Goal: Information Seeking & Learning: Learn about a topic

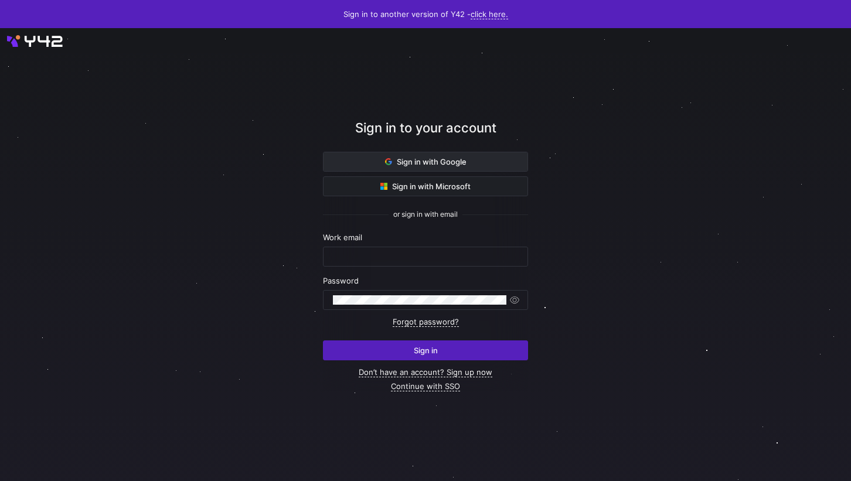
click at [501, 164] on span at bounding box center [426, 161] width 204 height 19
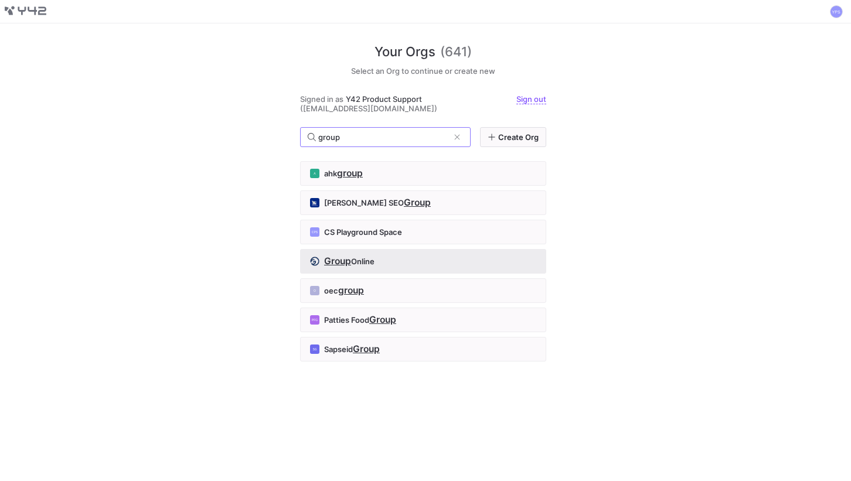
type input "group"
click at [366, 263] on span "Online" at bounding box center [362, 261] width 23 height 9
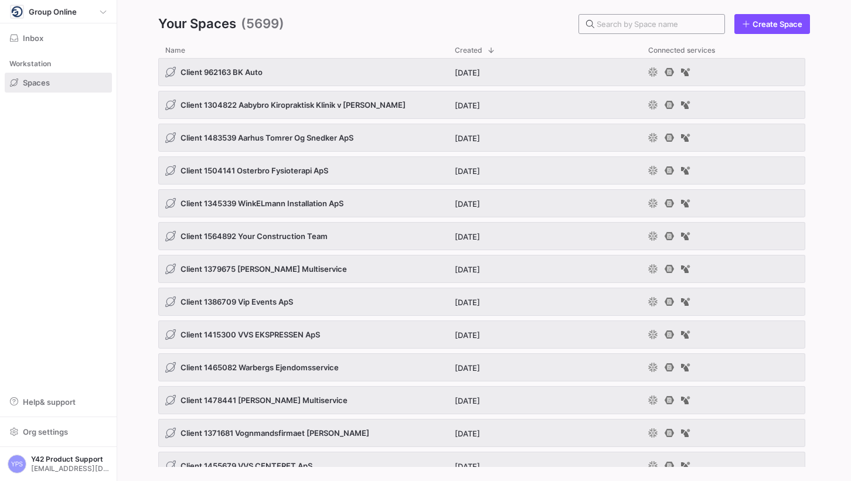
click at [627, 16] on div at bounding box center [656, 24] width 118 height 19
paste input "1408991"
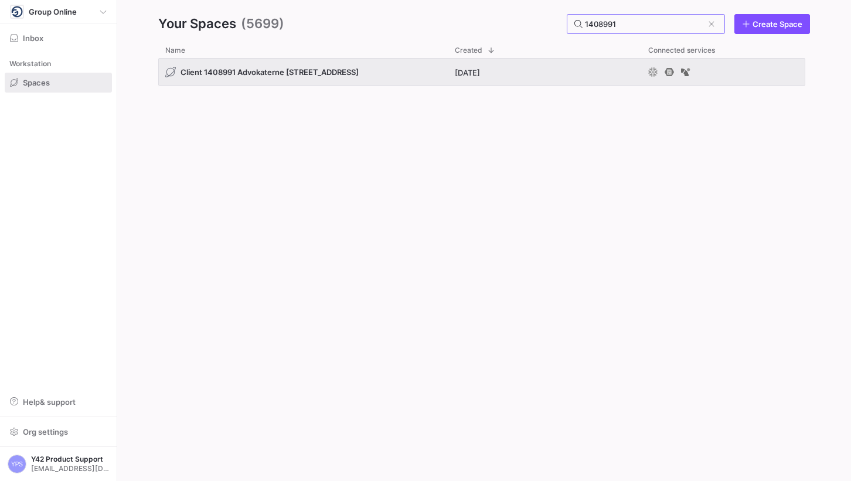
type input "1408991"
click at [478, 19] on div "Your Spaces [PHONE_NUMBER] Create Space" at bounding box center [484, 24] width 652 height 20
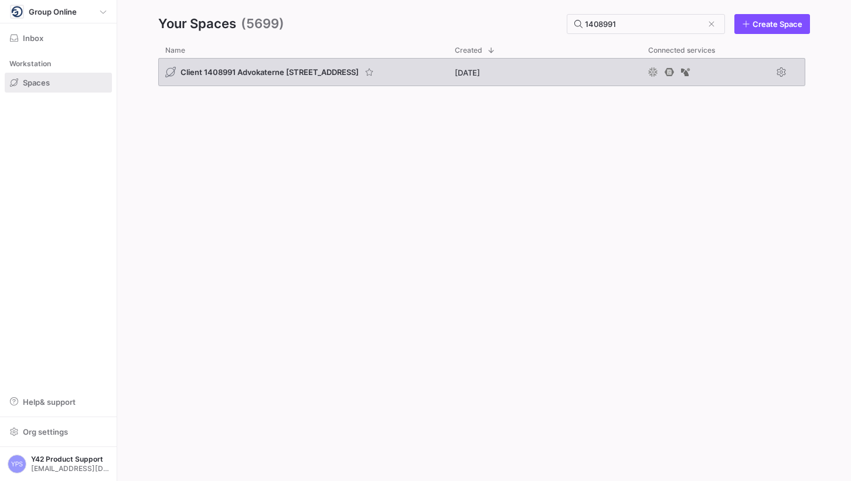
click at [372, 66] on div "Client 1408991 Advokaterne [STREET_ADDRESS]" at bounding box center [303, 72] width 290 height 28
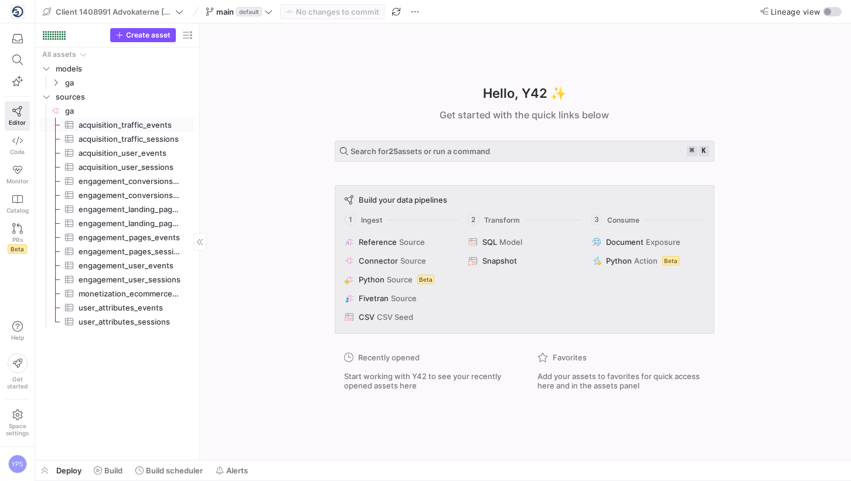
click at [145, 127] on span "acquisition_traffic_events​​​​​​​​​" at bounding box center [130, 124] width 103 height 13
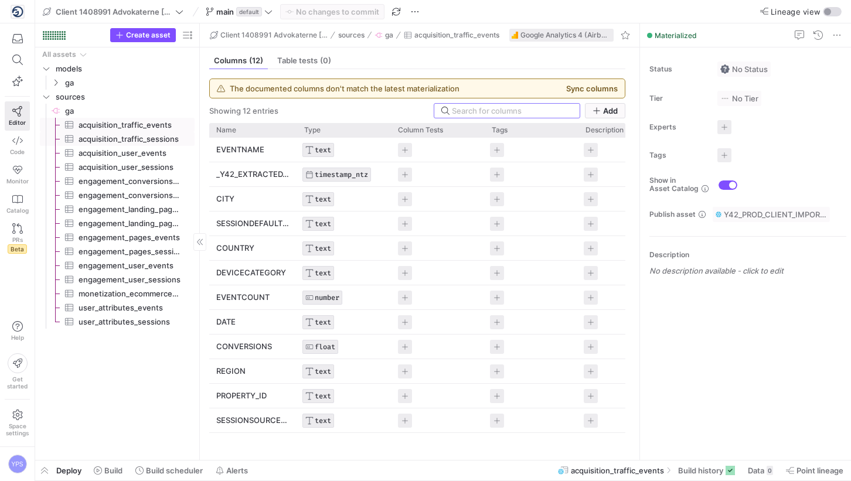
click at [144, 138] on span "acquisition_traffic_sessions​​​​​​​​​" at bounding box center [130, 139] width 103 height 13
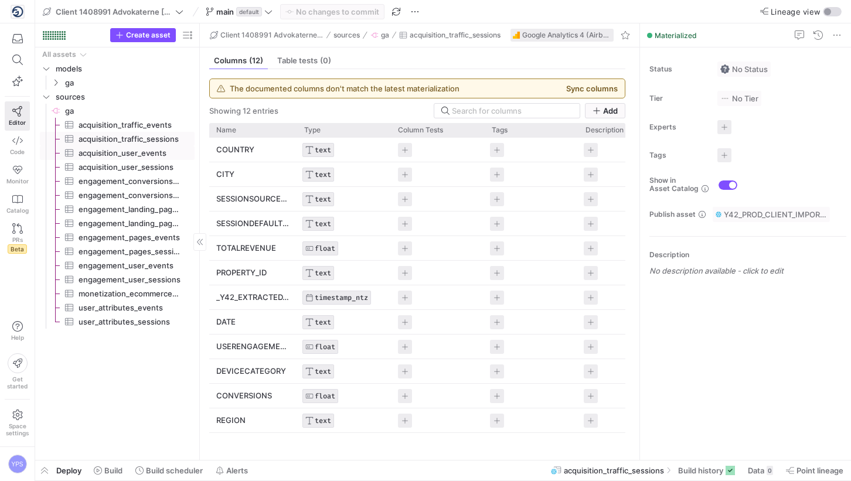
click at [149, 160] on link "acquisition_user_sessions​​​​​​​​​" at bounding box center [117, 167] width 155 height 14
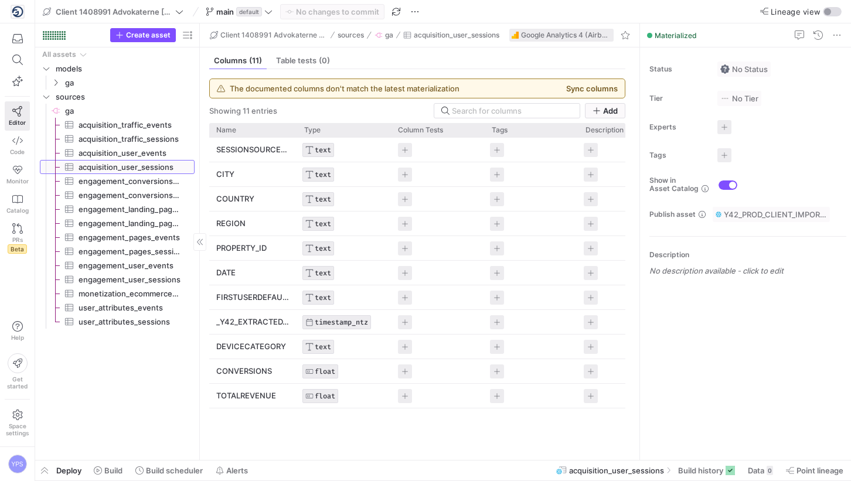
click at [150, 173] on span "acquisition_user_sessions​​​​​​​​​" at bounding box center [130, 167] width 103 height 13
click at [150, 184] on span "engagement_conversions_events​​​​​​​​​" at bounding box center [130, 181] width 103 height 13
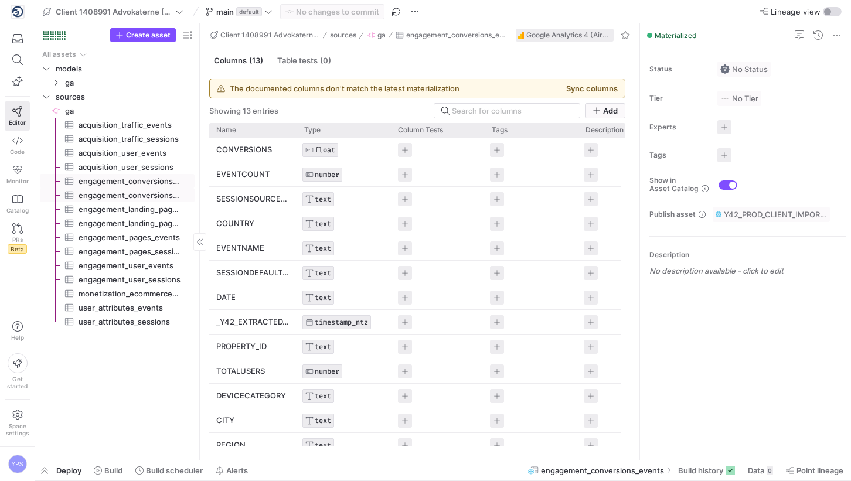
click at [150, 200] on span "engagement_conversions_sessions​​​​​​​​​" at bounding box center [130, 195] width 103 height 13
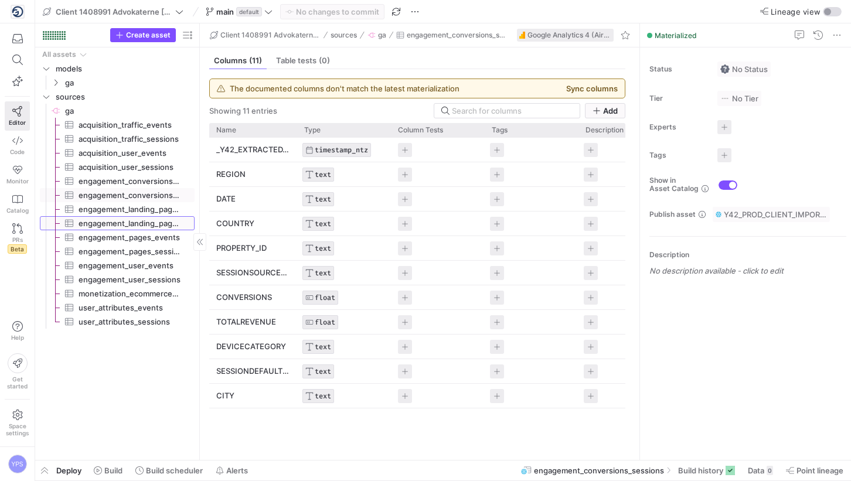
click at [148, 218] on span "engagement_landing_pages_sessions​​​​​​​​​" at bounding box center [130, 223] width 103 height 13
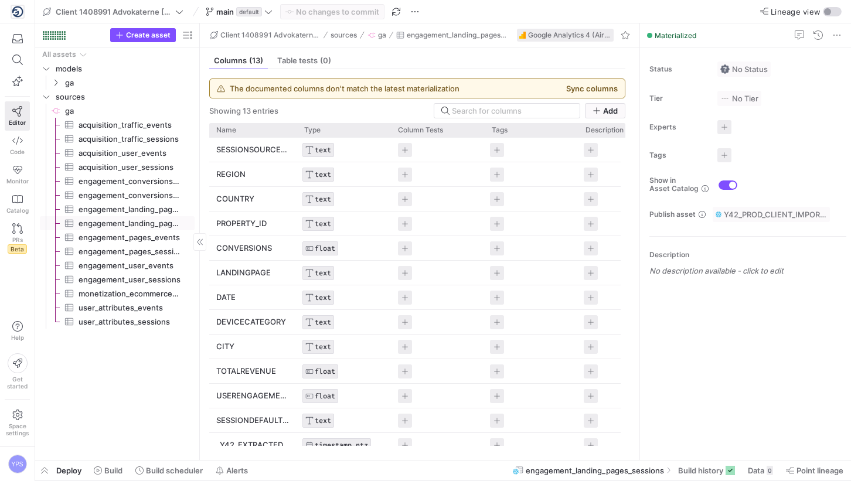
click at [148, 231] on span "engagement_pages_events​​​​​​​​​" at bounding box center [130, 237] width 103 height 13
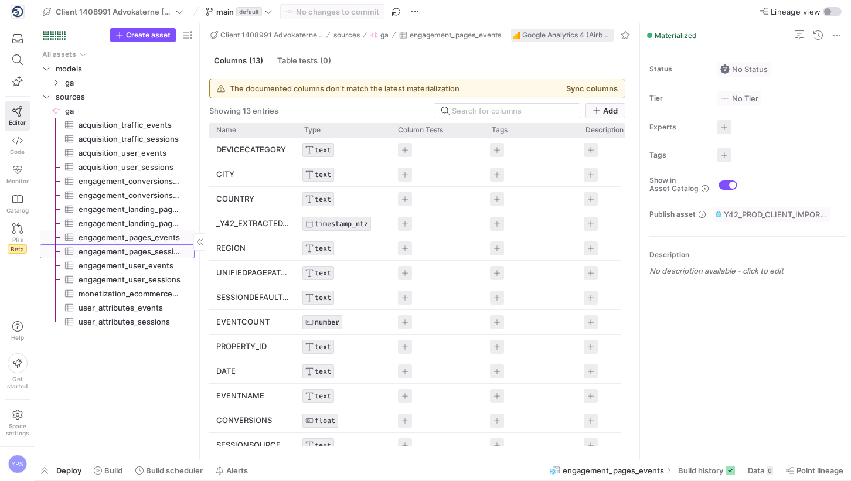
click at [147, 249] on span "engagement_pages_sessions​​​​​​​​​" at bounding box center [130, 251] width 103 height 13
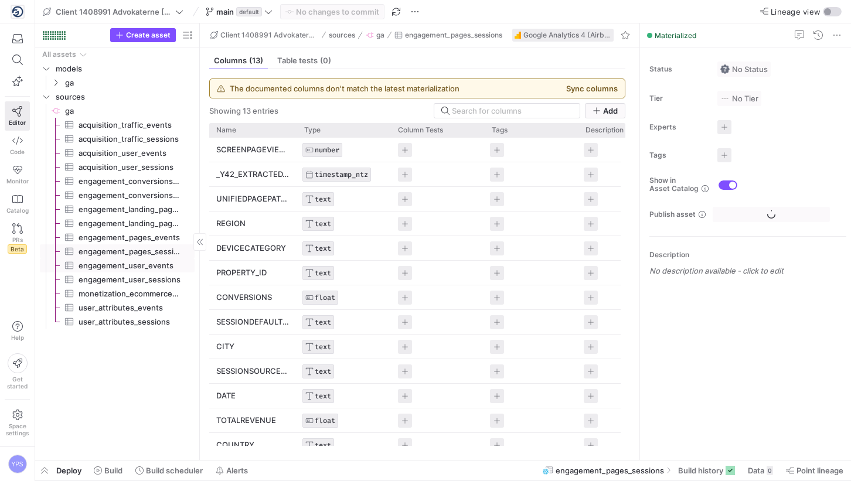
click at [148, 263] on span "engagement_user_events​​​​​​​​​" at bounding box center [130, 265] width 103 height 13
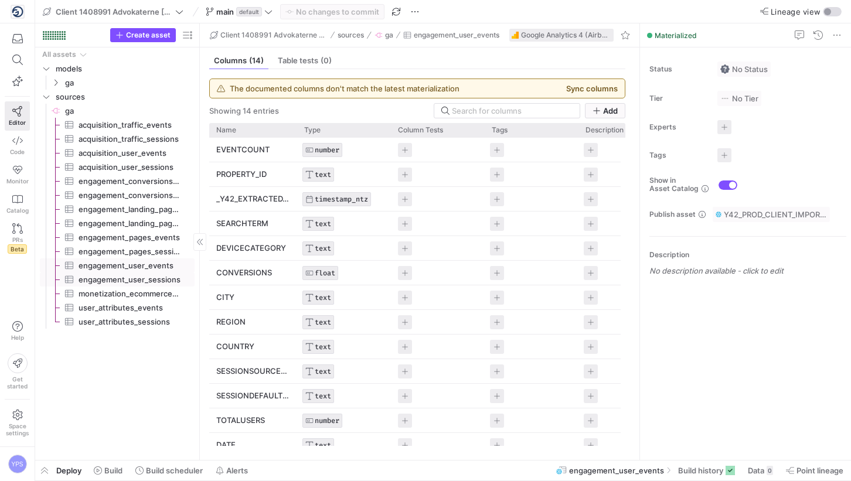
click at [145, 281] on span "engagement_user_sessions​​​​​​​​​" at bounding box center [130, 279] width 103 height 13
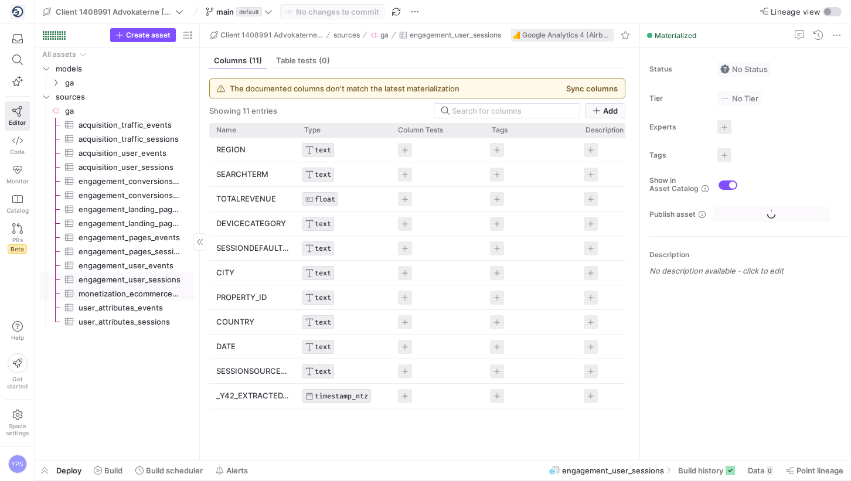
click at [144, 295] on span "monetization_ecommerce_sessions​​​​​​​​​" at bounding box center [130, 293] width 103 height 13
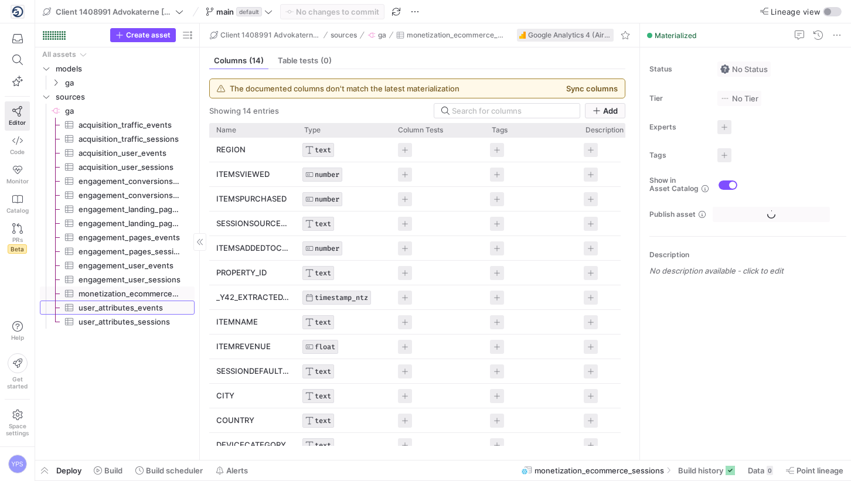
click at [144, 314] on span "user_attributes_events​​​​​​​​​" at bounding box center [130, 307] width 103 height 13
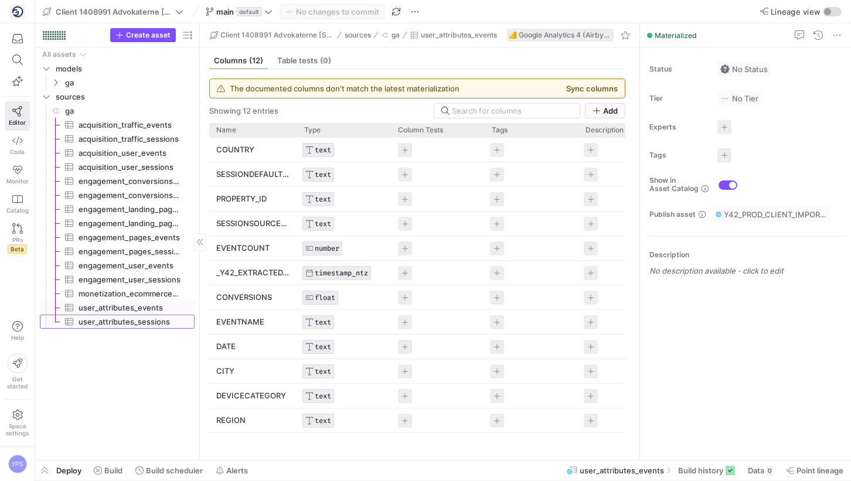
click at [145, 323] on span "user_attributes_sessions​​​​​​​​​" at bounding box center [130, 321] width 103 height 13
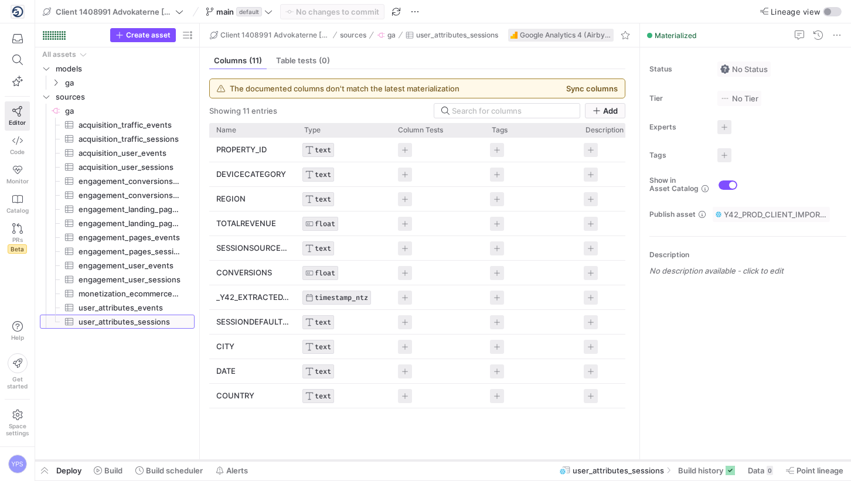
click at [721, 461] on div at bounding box center [443, 460] width 816 height 5
click at [726, 472] on icon at bounding box center [730, 470] width 9 height 9
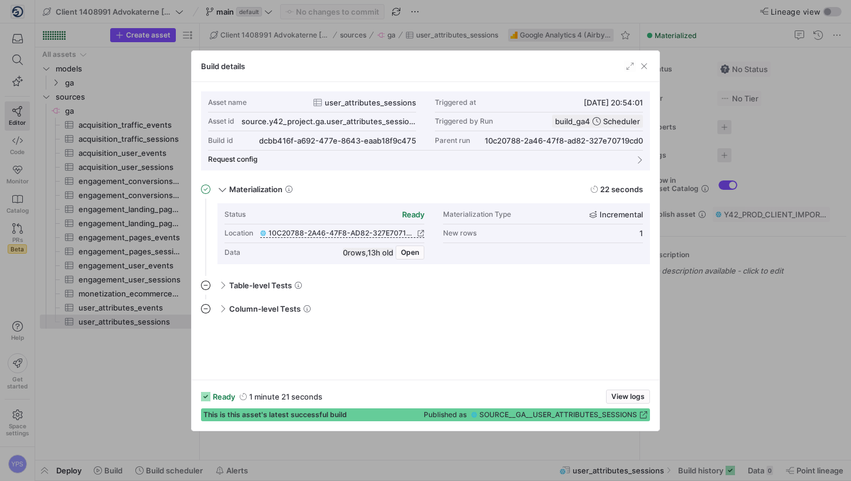
scroll to position [106, 0]
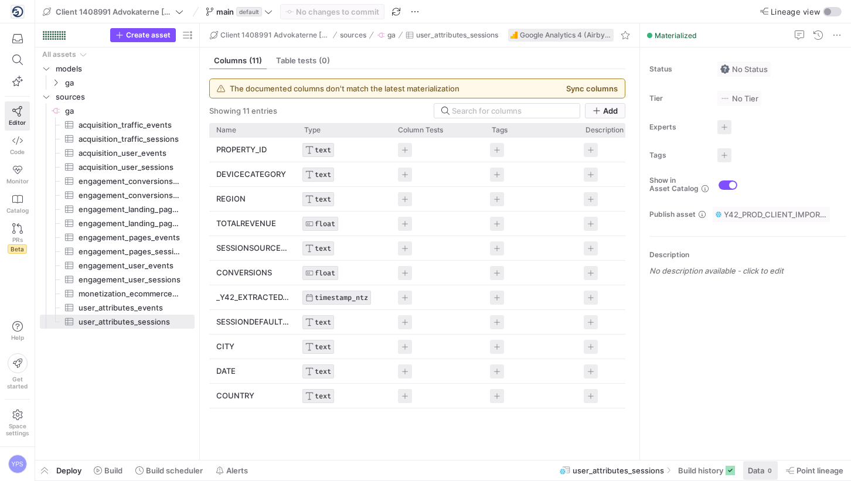
click at [759, 475] on span at bounding box center [760, 470] width 35 height 19
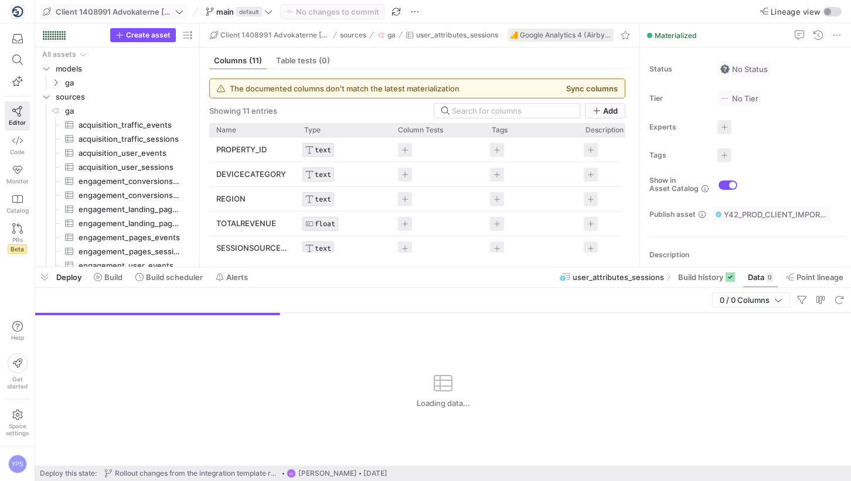
click at [176, 8] on icon at bounding box center [179, 12] width 8 height 8
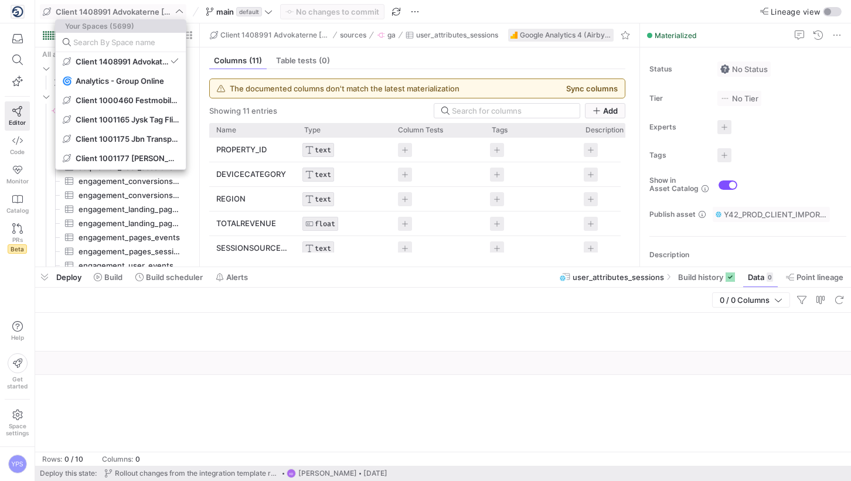
paste input "962163"
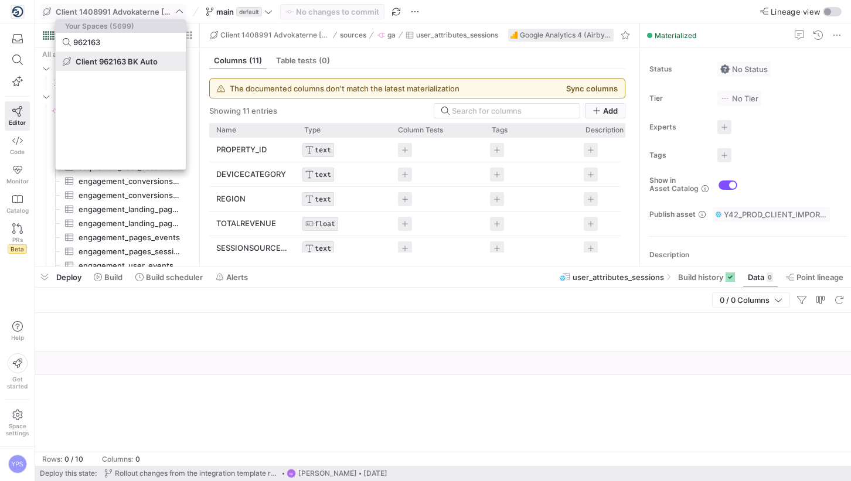
type input "962163"
click at [131, 57] on span "Client 962163 BK Auto" at bounding box center [117, 61] width 82 height 9
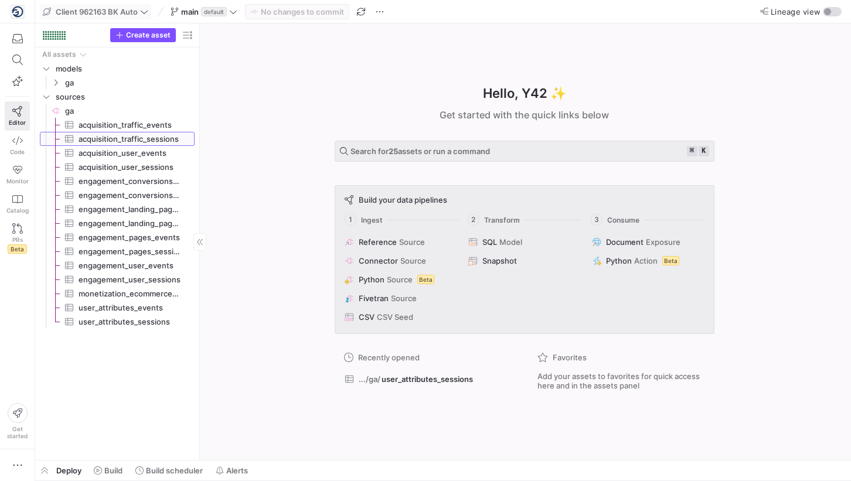
click at [164, 137] on span "acquisition_traffic_sessions​​​​​​​​​" at bounding box center [130, 139] width 103 height 13
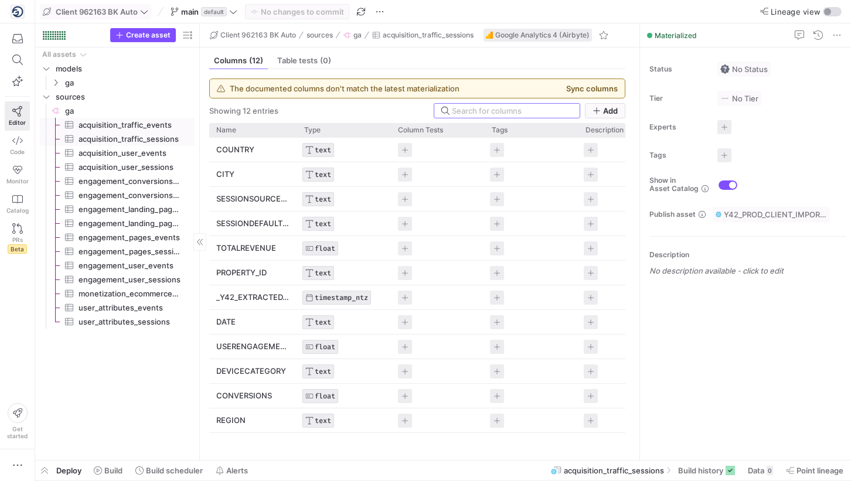
click at [111, 122] on span "acquisition_traffic_events​​​​​​​​​" at bounding box center [130, 124] width 103 height 13
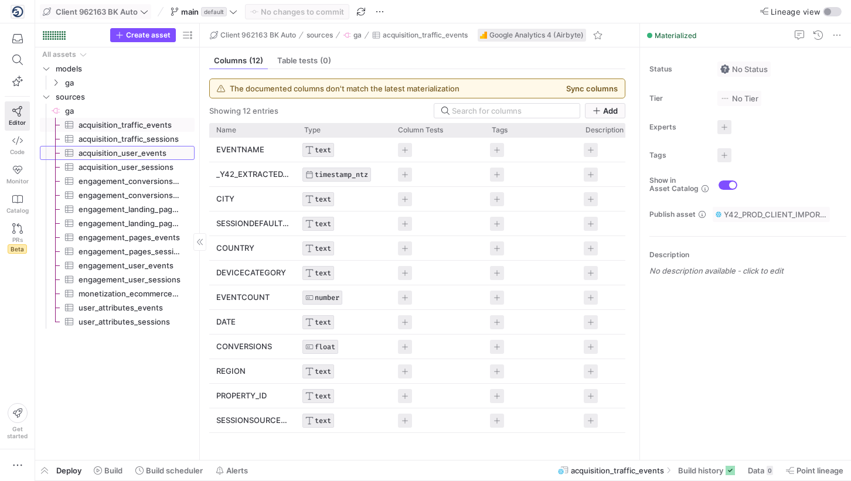
click at [117, 150] on span "acquisition_user_events​​​​​​​​​" at bounding box center [130, 153] width 103 height 13
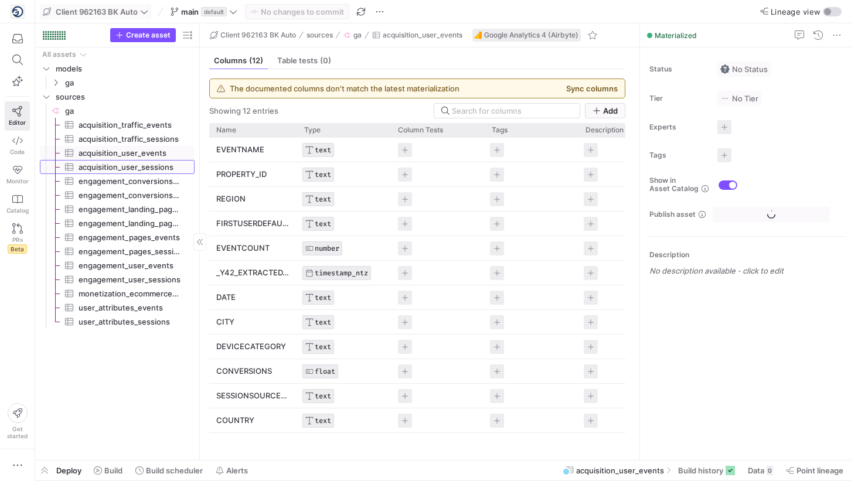
click at [117, 171] on span "acquisition_user_sessions​​​​​​​​​" at bounding box center [130, 167] width 103 height 13
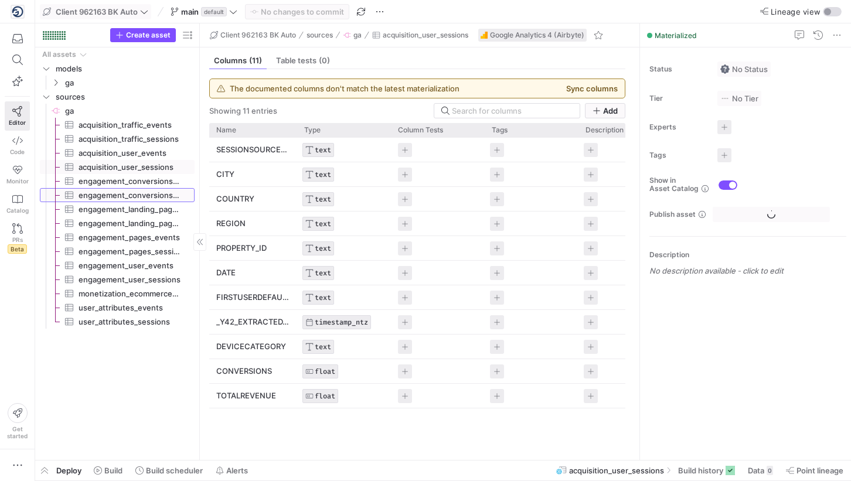
click at [119, 199] on span "engagement_conversions_sessions​​​​​​​​​" at bounding box center [130, 195] width 103 height 13
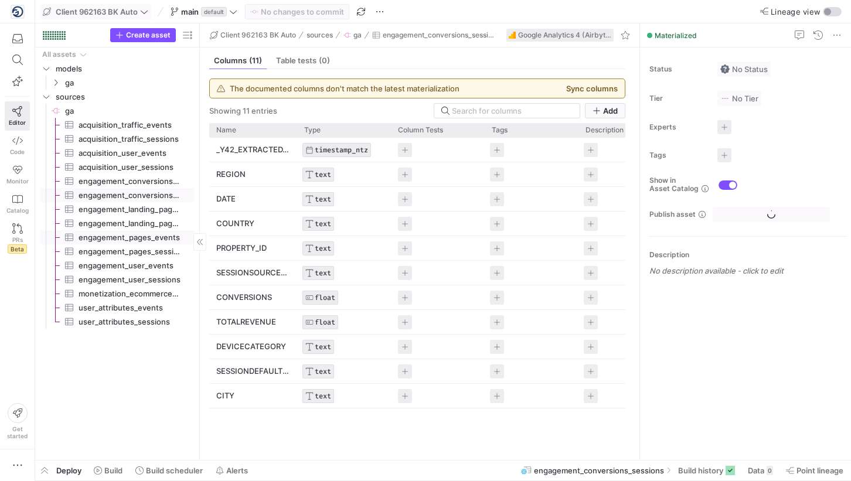
click at [127, 239] on span "engagement_pages_events​​​​​​​​​" at bounding box center [130, 237] width 103 height 13
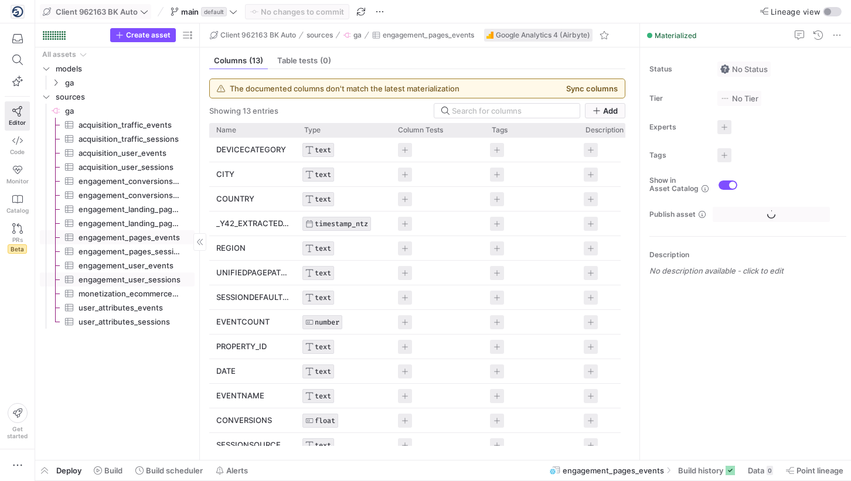
click at [138, 281] on span "engagement_user_sessions​​​​​​​​​" at bounding box center [130, 279] width 103 height 13
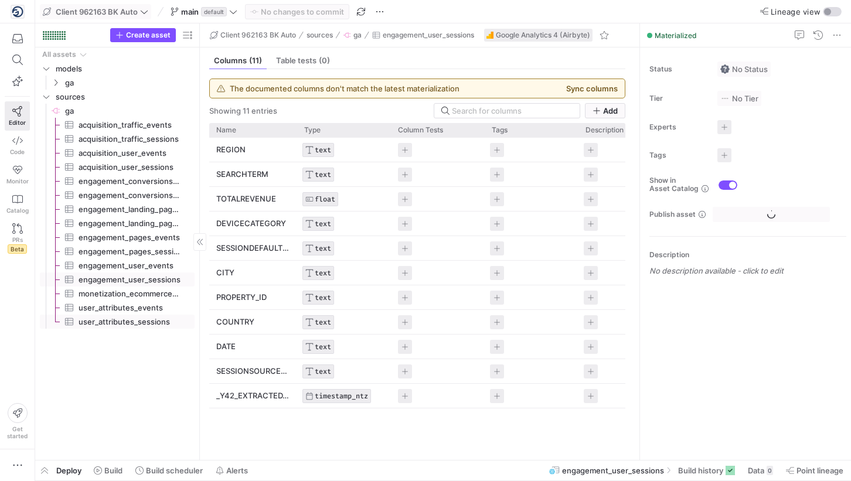
click at [150, 317] on span "user_attributes_sessions​​​​​​​​​" at bounding box center [130, 321] width 103 height 13
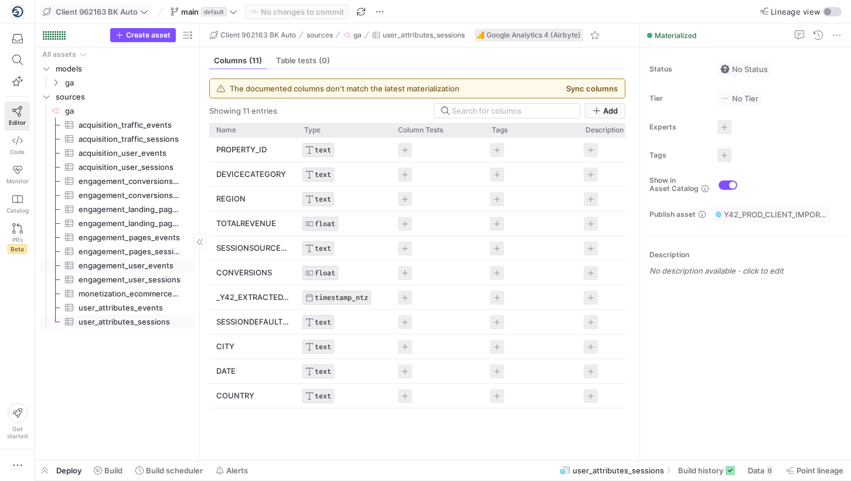
click at [155, 268] on span "engagement_user_events​​​​​​​​​" at bounding box center [130, 265] width 103 height 13
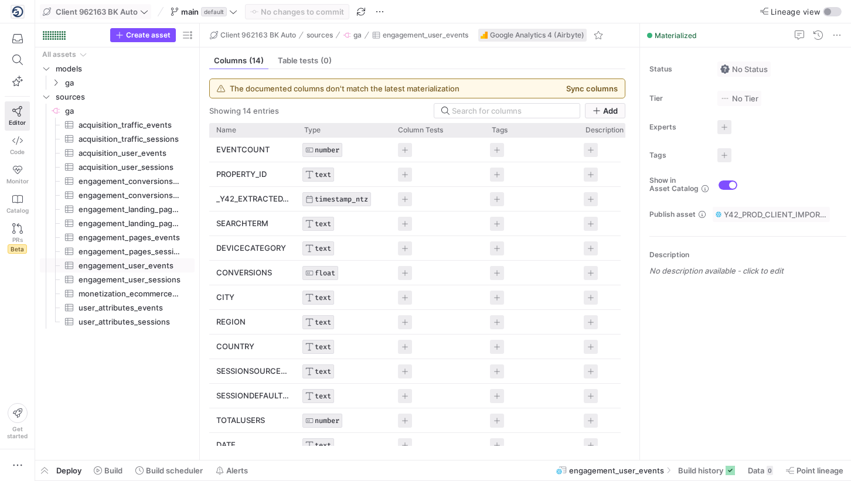
click at [144, 12] on icon at bounding box center [144, 12] width 7 height 4
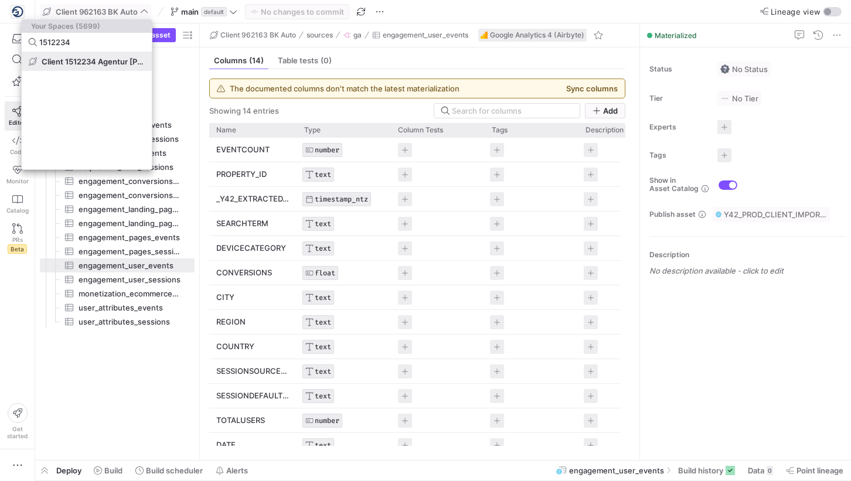
type input "1512234"
click at [87, 61] on span "Client 1512234 Agentur [PERSON_NAME]" at bounding box center [93, 61] width 103 height 9
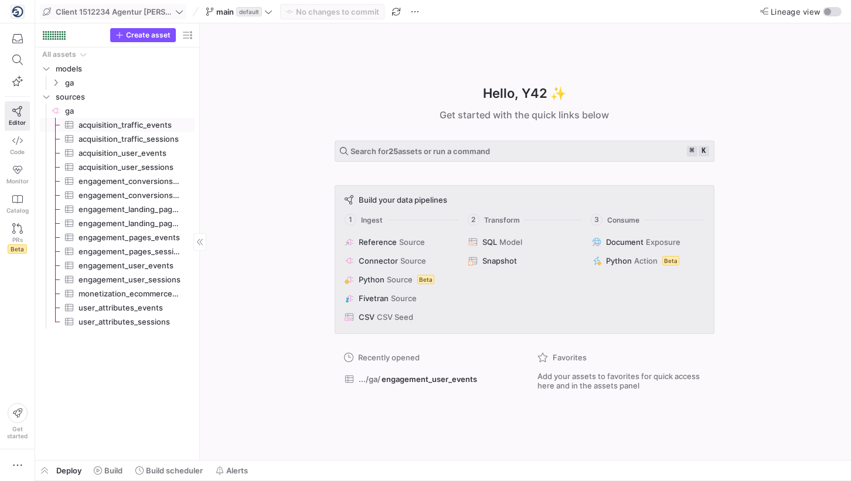
click at [120, 125] on span "acquisition_traffic_events​​​​​​​​​" at bounding box center [130, 124] width 103 height 13
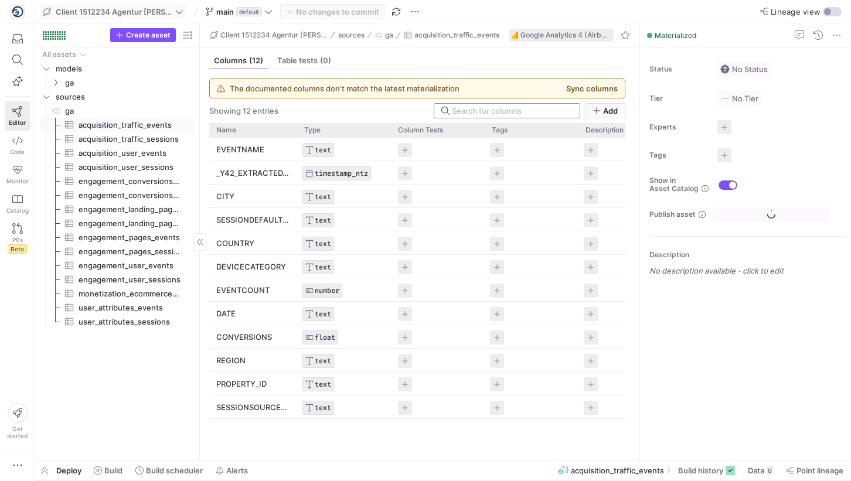
click at [123, 138] on span "acquisition_traffic_sessions​​​​​​​​​" at bounding box center [130, 139] width 103 height 13
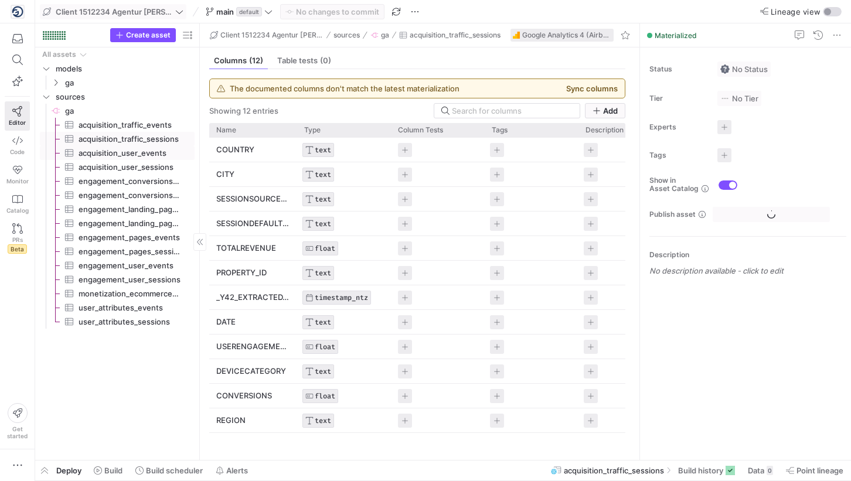
click at [121, 155] on span "acquisition_user_events​​​​​​​​​" at bounding box center [130, 153] width 103 height 13
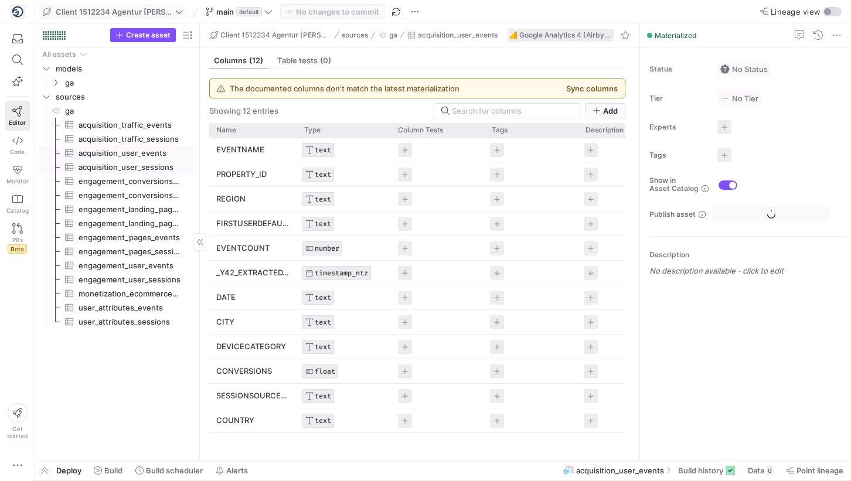
click at [121, 175] on span "engagement_conversions_events​​​​​​​​​" at bounding box center [130, 181] width 103 height 13
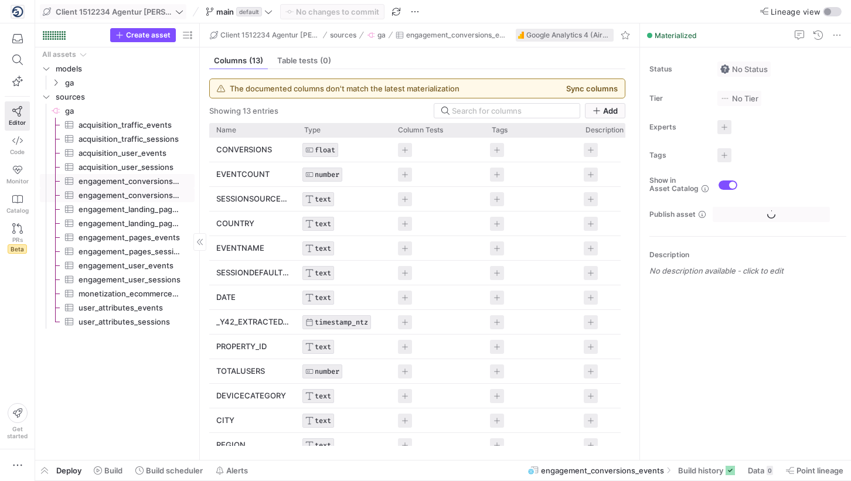
click at [122, 193] on span "engagement_conversions_sessions​​​​​​​​​" at bounding box center [130, 195] width 103 height 13
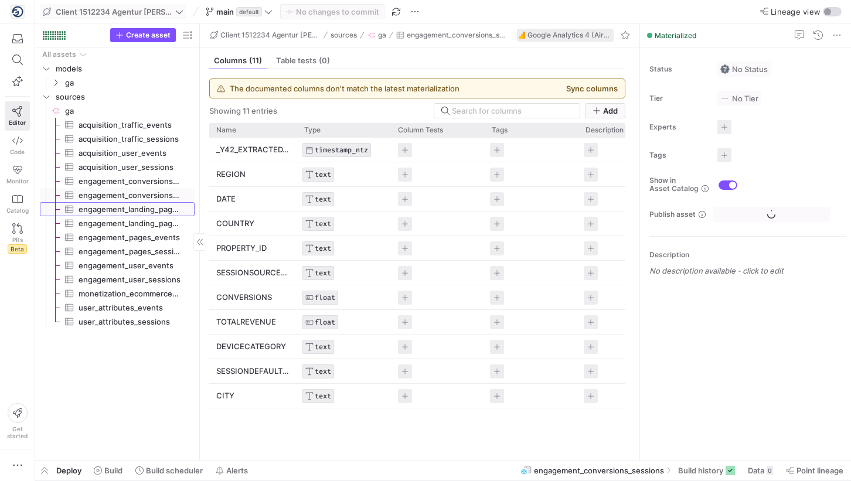
click at [121, 208] on span "engagement_landing_pages_events​​​​​​​​​" at bounding box center [130, 209] width 103 height 13
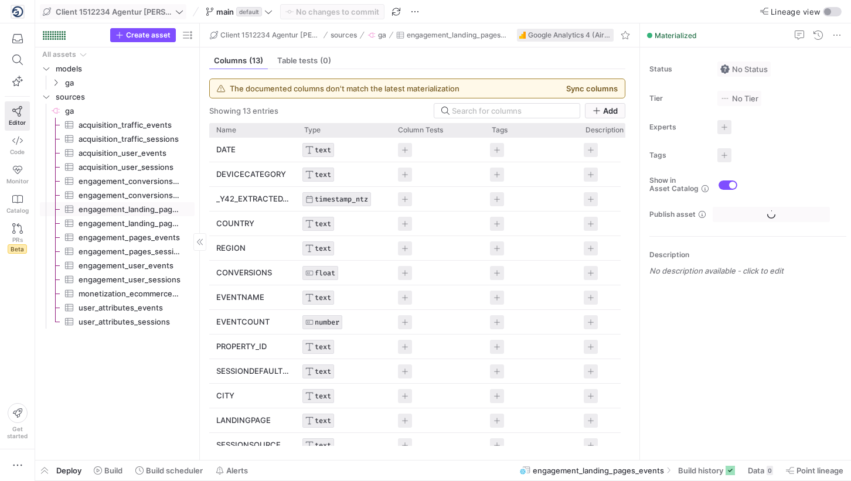
click at [121, 226] on span "engagement_landing_pages_sessions​​​​​​​​​" at bounding box center [130, 223] width 103 height 13
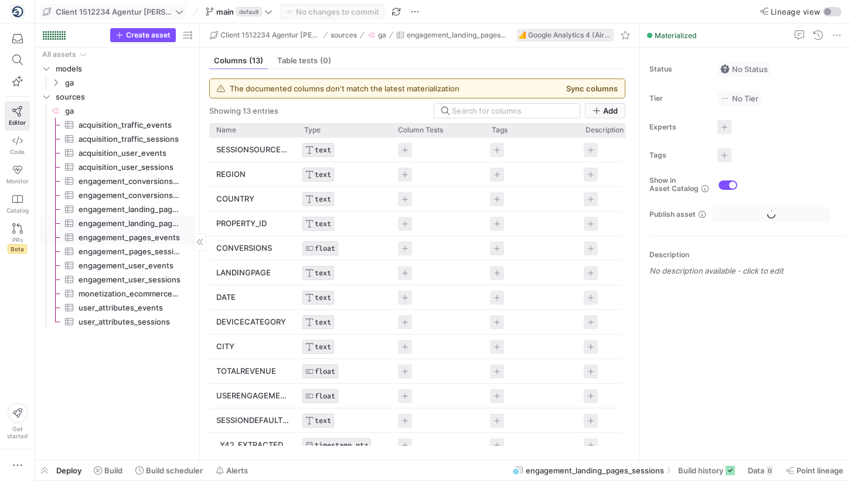
click at [125, 257] on span "engagement_pages_sessions​​​​​​​​​" at bounding box center [130, 251] width 103 height 13
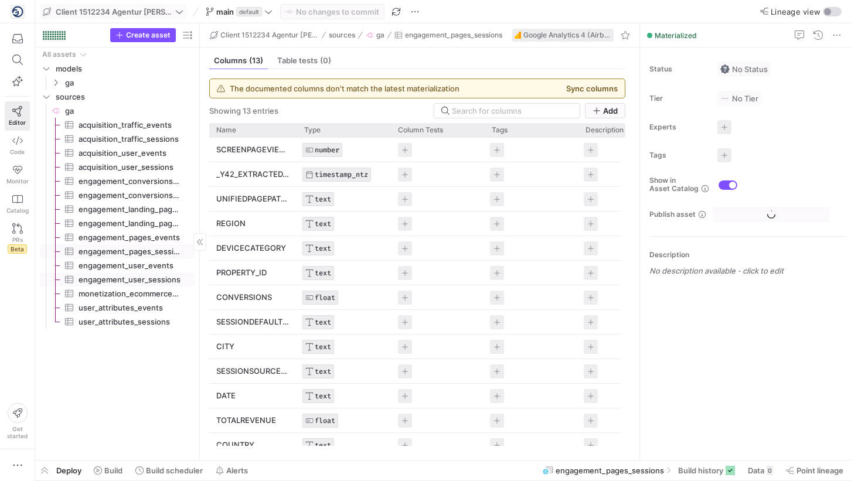
click at [130, 284] on span "engagement_user_sessions​​​​​​​​​" at bounding box center [130, 279] width 103 height 13
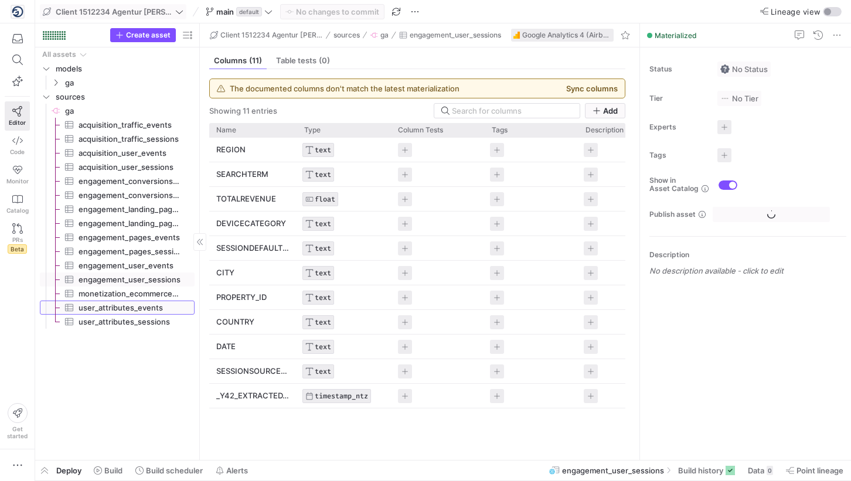
click at [131, 310] on span "user_attributes_events​​​​​​​​​" at bounding box center [130, 307] width 103 height 13
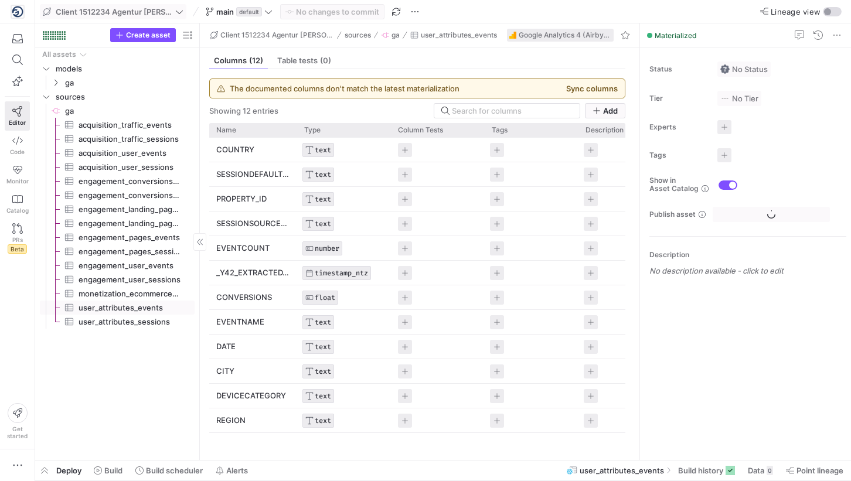
click at [131, 320] on span "user_attributes_sessions​​​​​​​​​" at bounding box center [130, 321] width 103 height 13
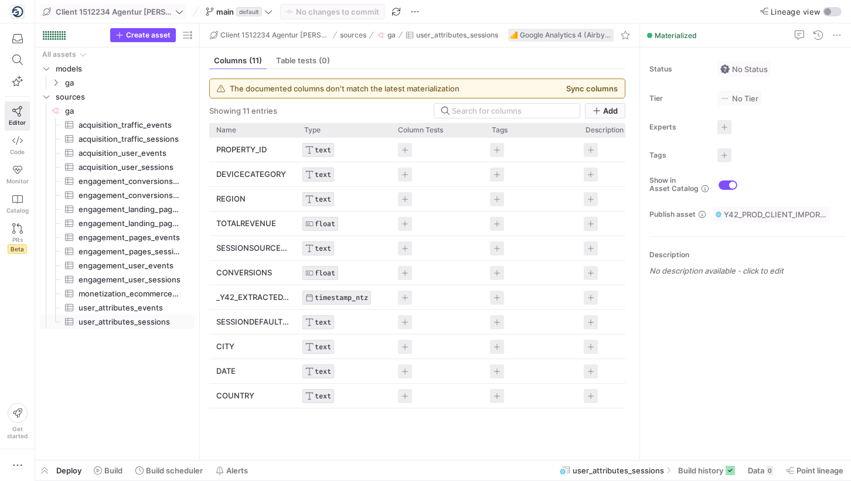
click at [177, 8] on icon at bounding box center [179, 12] width 8 height 8
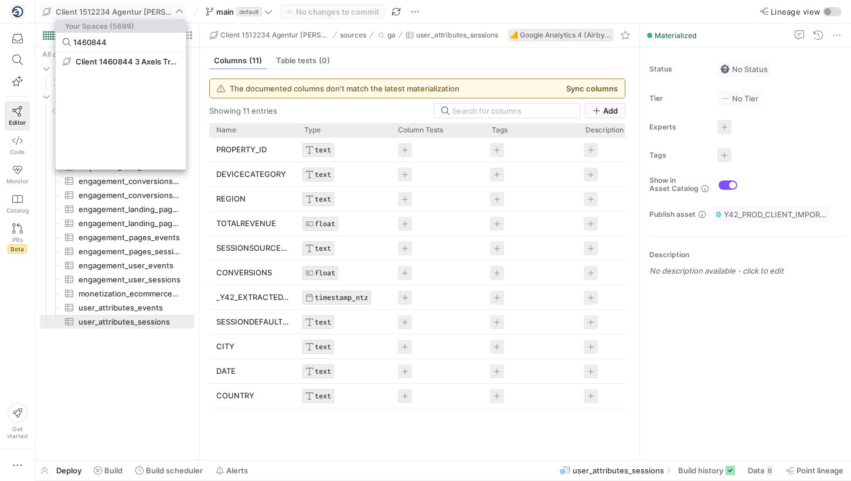
type input "1460844"
click at [120, 56] on button "Client 1460844 3 Axels Transport ApS" at bounding box center [121, 61] width 130 height 19
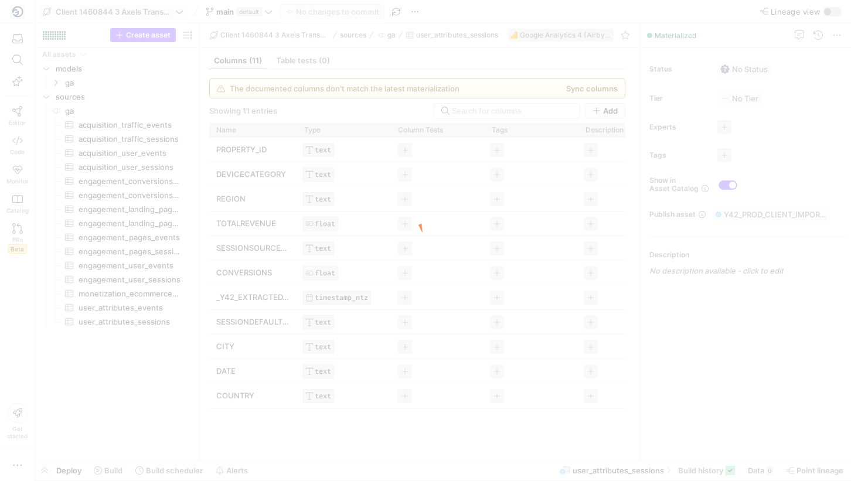
click at [148, 165] on div at bounding box center [425, 240] width 851 height 481
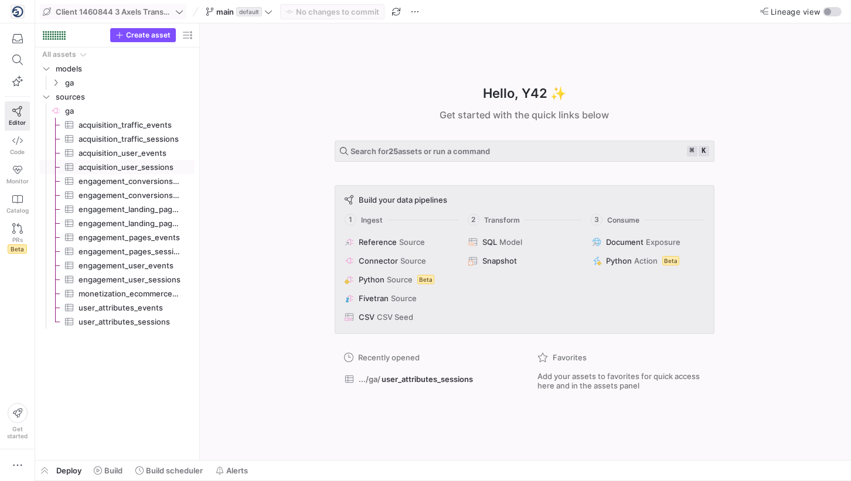
click at [148, 165] on span "acquisition_user_sessions​​​​​​​​​" at bounding box center [130, 167] width 103 height 13
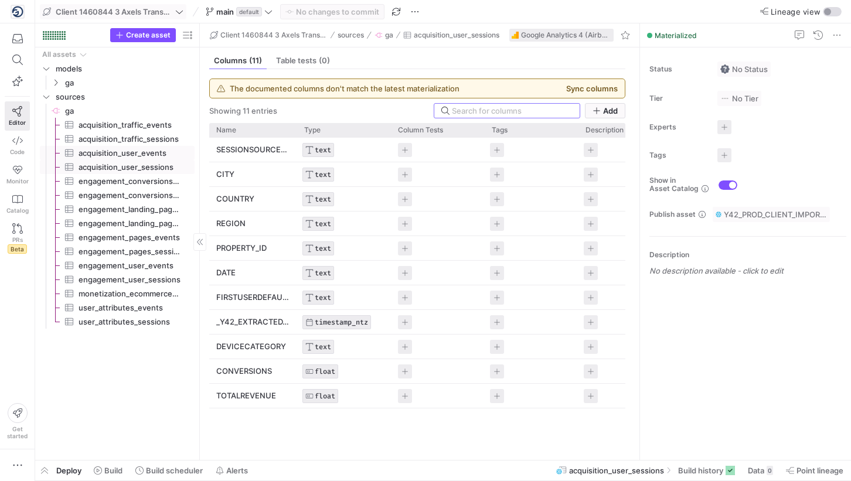
click at [138, 147] on span "acquisition_user_events​​​​​​​​​" at bounding box center [130, 153] width 103 height 13
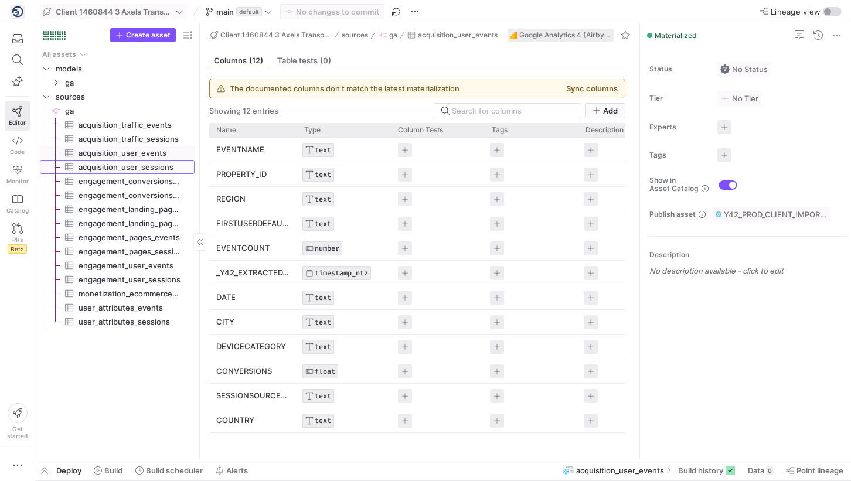
click at [140, 164] on span "acquisition_user_sessions​​​​​​​​​" at bounding box center [130, 167] width 103 height 13
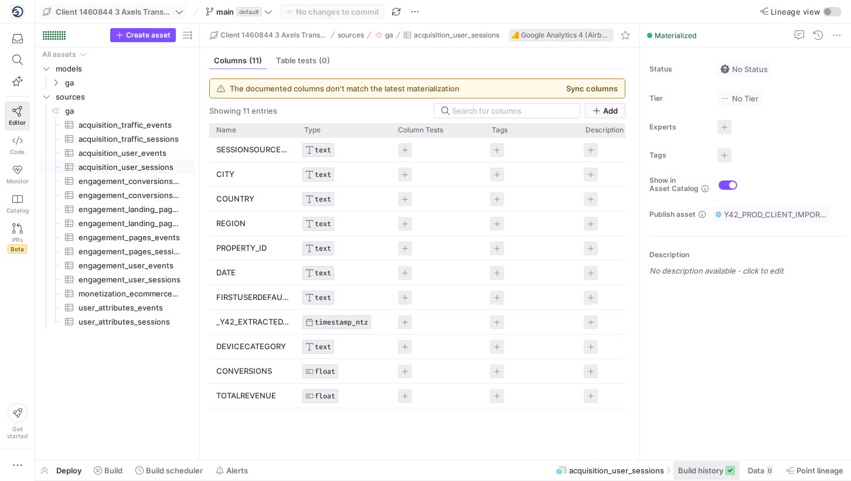
click at [699, 468] on span "Build history" at bounding box center [700, 470] width 45 height 9
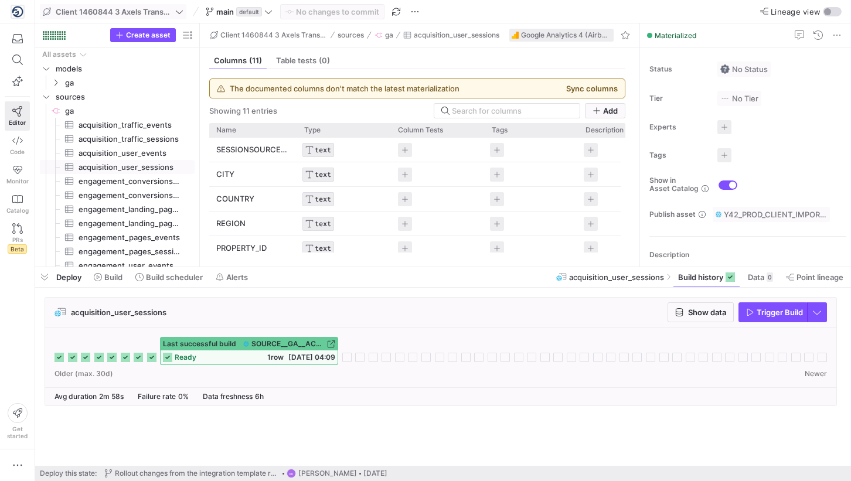
click at [183, 358] on span "ready" at bounding box center [186, 358] width 22 height 8
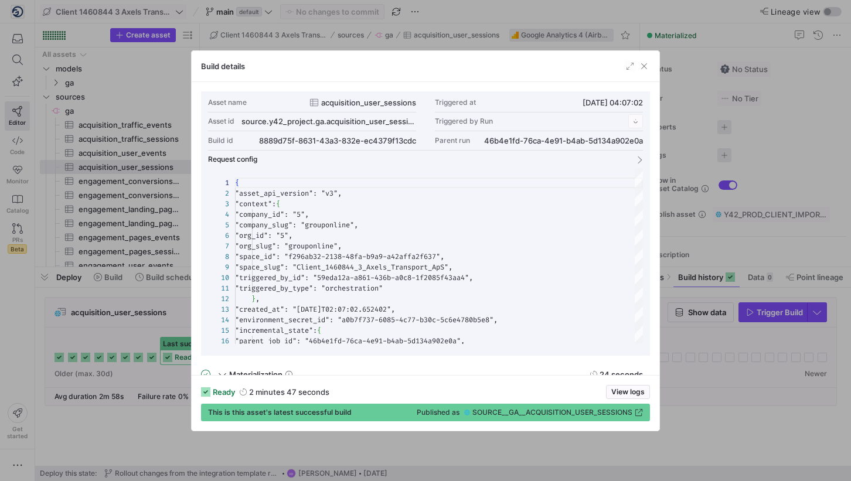
scroll to position [106, 0]
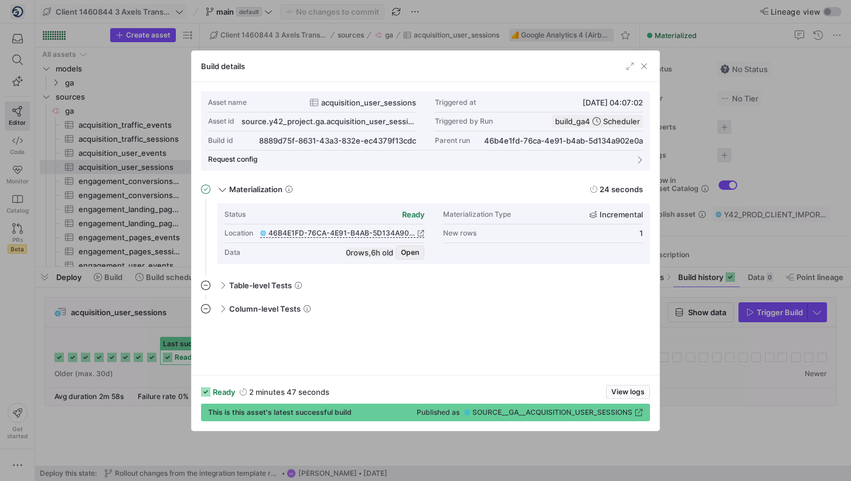
click at [417, 250] on span "Open" at bounding box center [410, 253] width 18 height 8
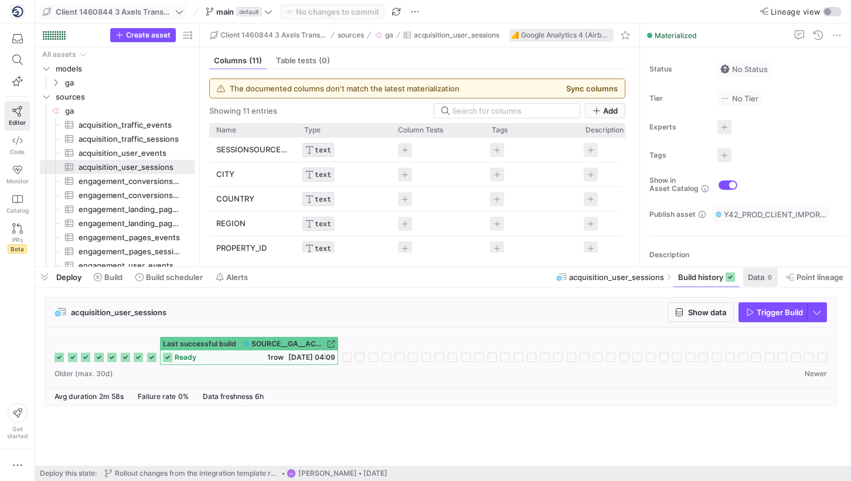
click at [773, 281] on span at bounding box center [760, 277] width 35 height 19
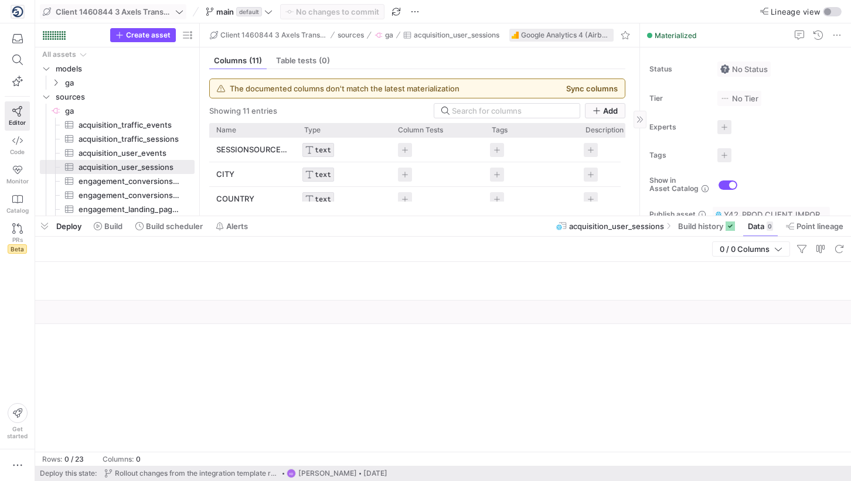
drag, startPoint x: 685, startPoint y: 264, endPoint x: 685, endPoint y: 213, distance: 51.0
click at [685, 214] on div at bounding box center [443, 216] width 816 height 5
click at [685, 225] on span "Build history" at bounding box center [700, 226] width 45 height 9
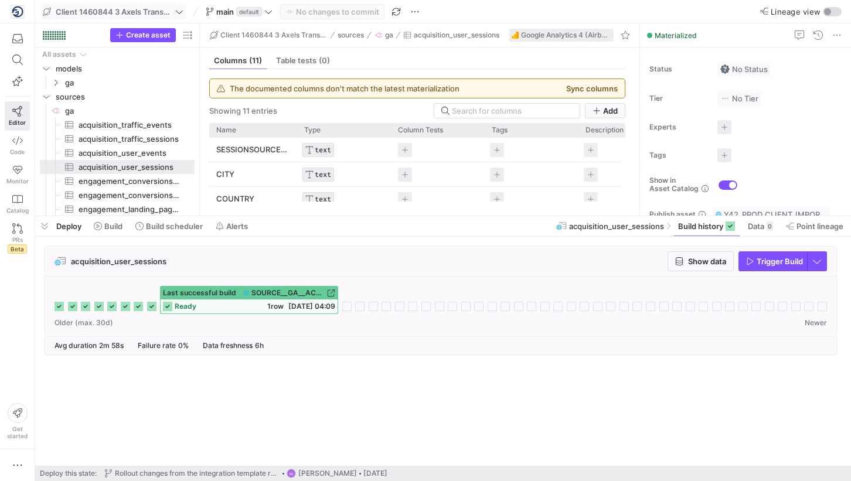
click at [146, 307] on div "Last successful build SOURCE__GA__ACQUISITION_USER_SESSIONS ready 1 row [DATE] …" at bounding box center [441, 300] width 773 height 28
click at [152, 308] on icon at bounding box center [151, 306] width 9 height 9
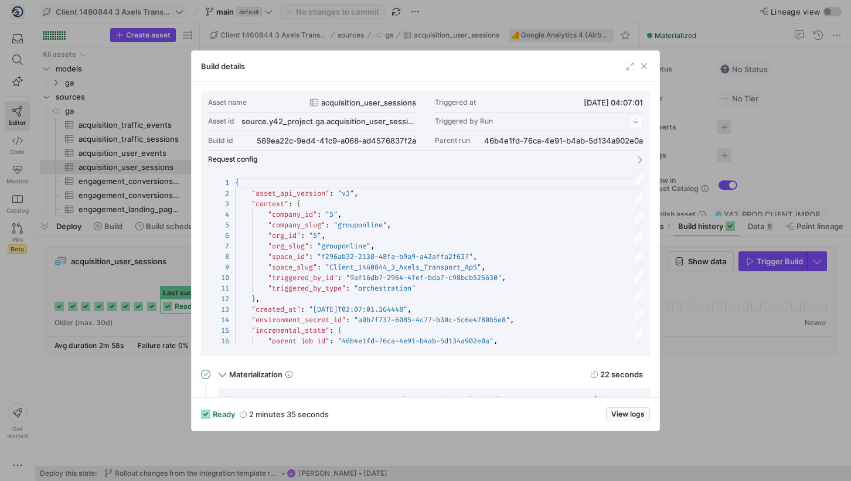
scroll to position [106, 0]
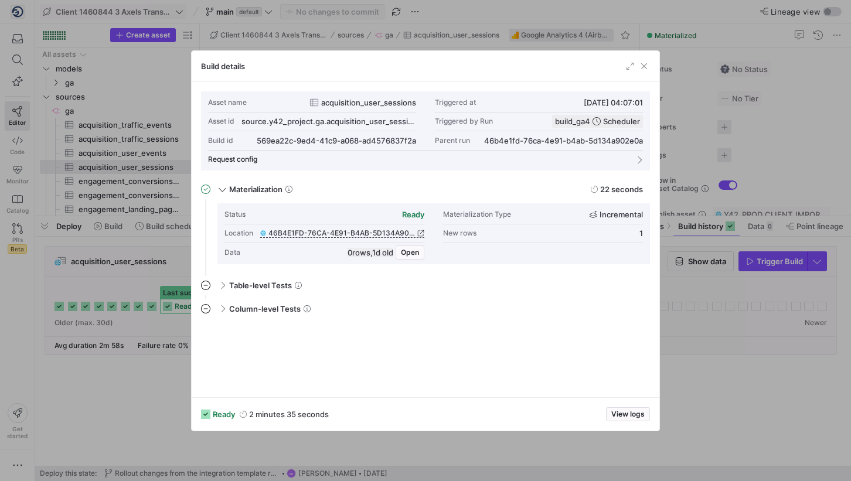
click at [149, 294] on div at bounding box center [425, 240] width 851 height 481
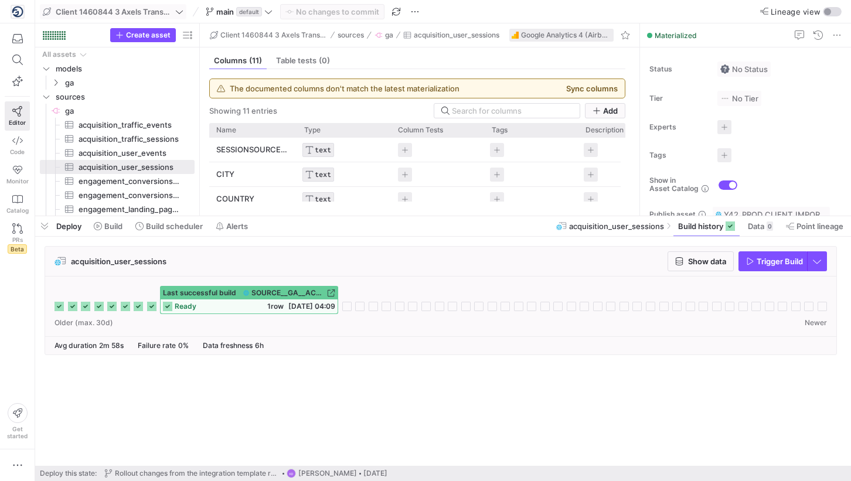
click at [140, 304] on icon at bounding box center [138, 306] width 9 height 9
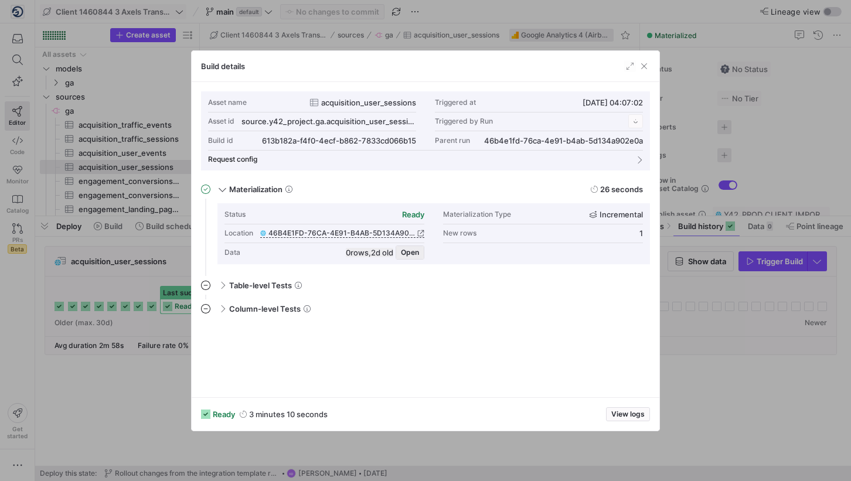
click at [415, 252] on span "Open" at bounding box center [410, 253] width 18 height 8
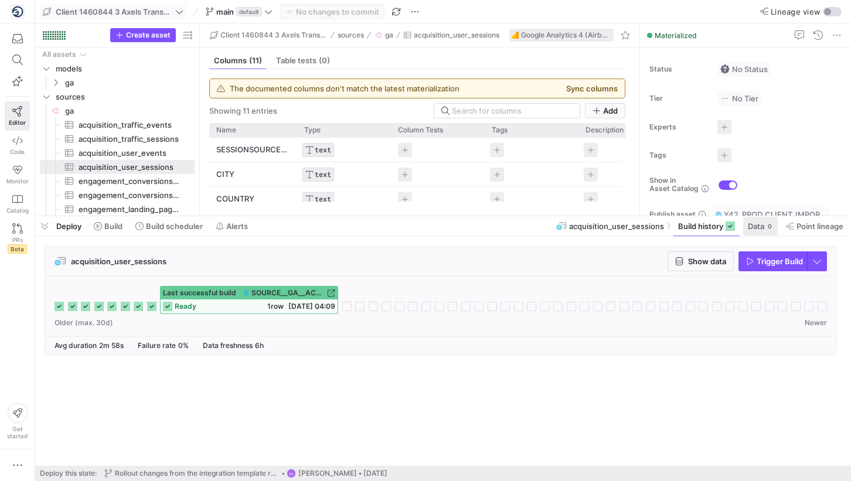
click at [771, 225] on div "0" at bounding box center [770, 226] width 6 height 9
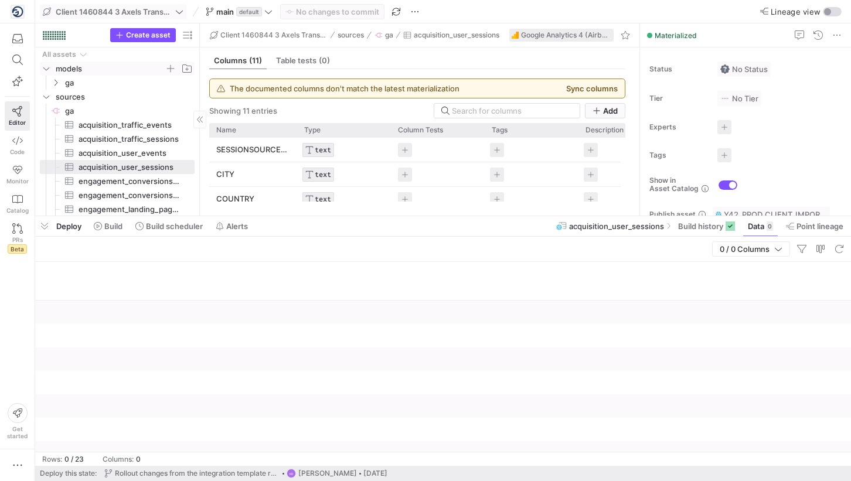
click at [148, 73] on span "models" at bounding box center [110, 68] width 109 height 13
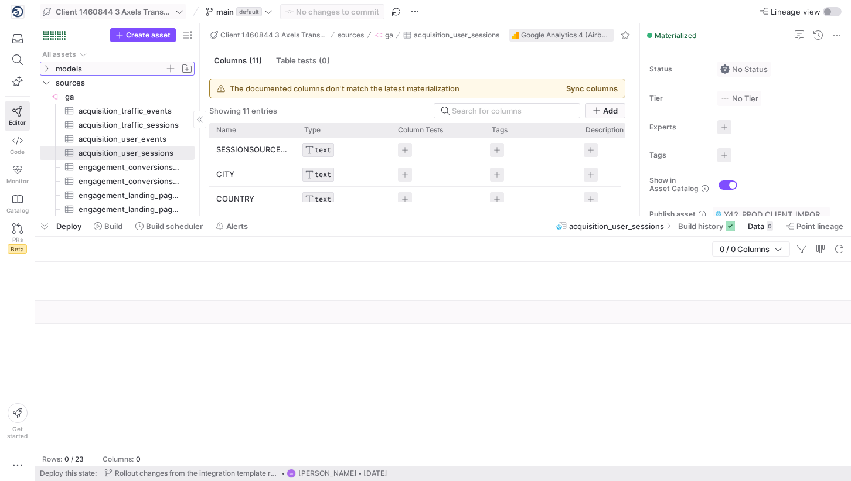
click at [141, 64] on span "models" at bounding box center [110, 68] width 109 height 13
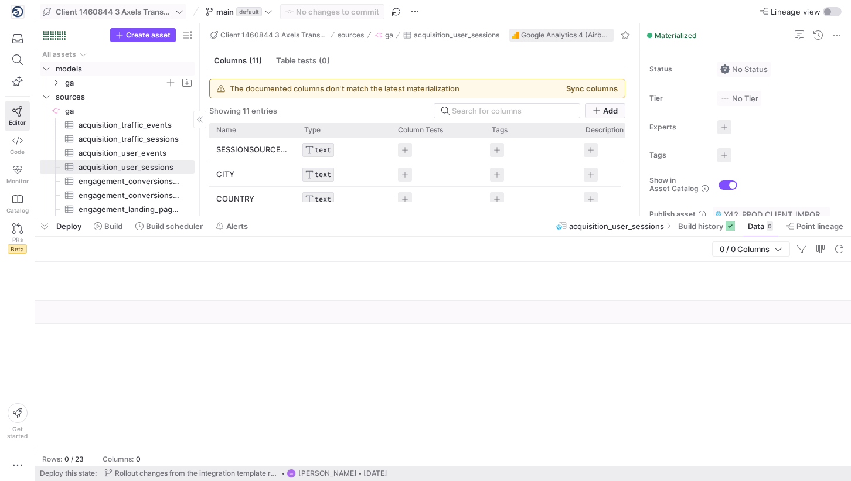
click at [141, 80] on span "ga" at bounding box center [115, 82] width 100 height 13
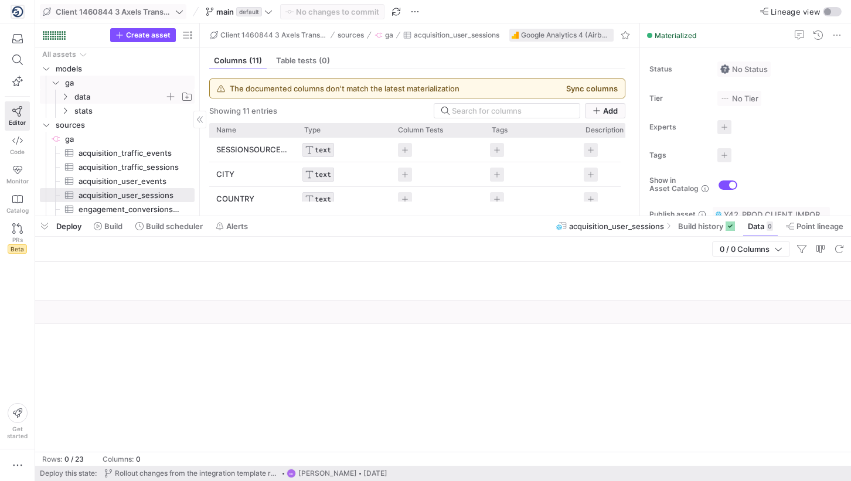
click at [141, 99] on span "data" at bounding box center [119, 96] width 90 height 13
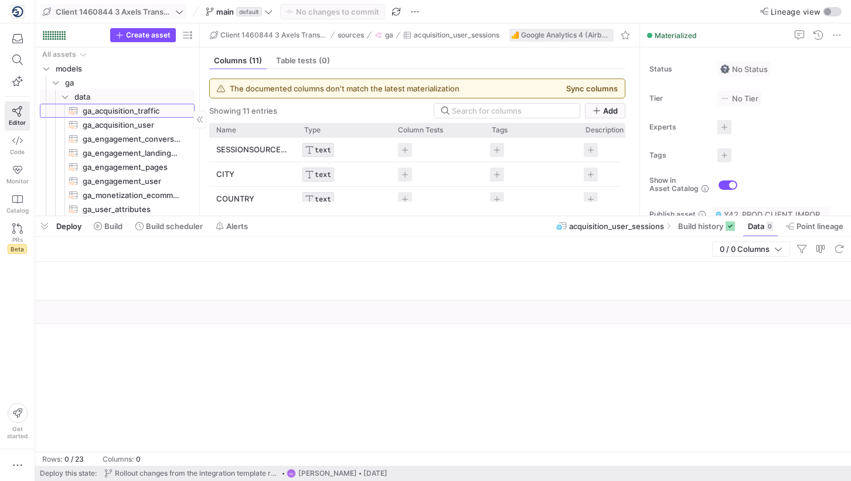
click at [141, 110] on span "ga_acquisition_traffic​​​​​​​​​​" at bounding box center [132, 110] width 98 height 13
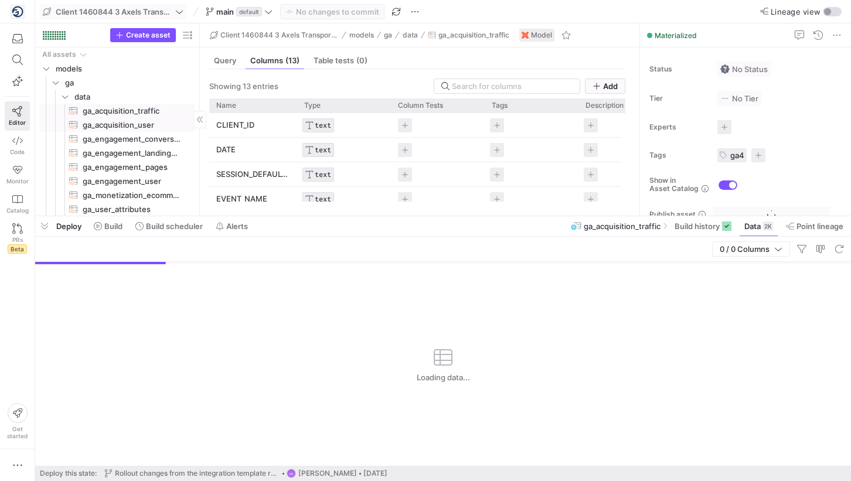
click at [151, 123] on span "ga_acquisition_user​​​​​​​​​​" at bounding box center [132, 124] width 98 height 13
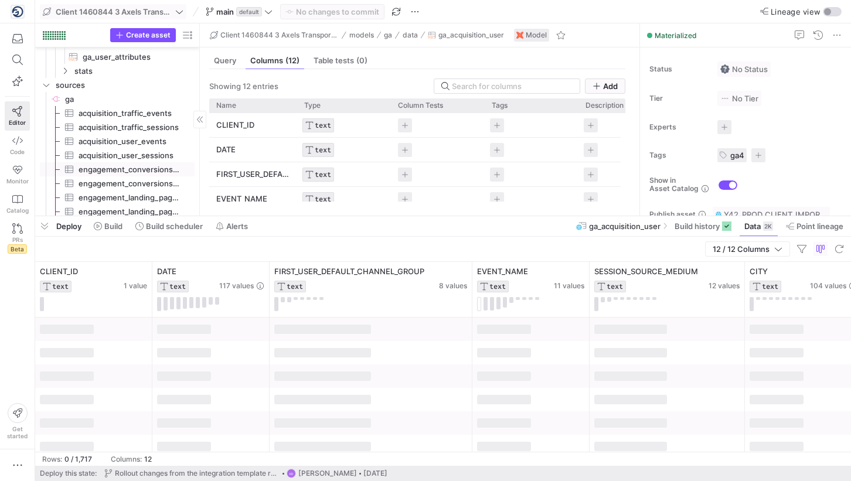
scroll to position [149, 0]
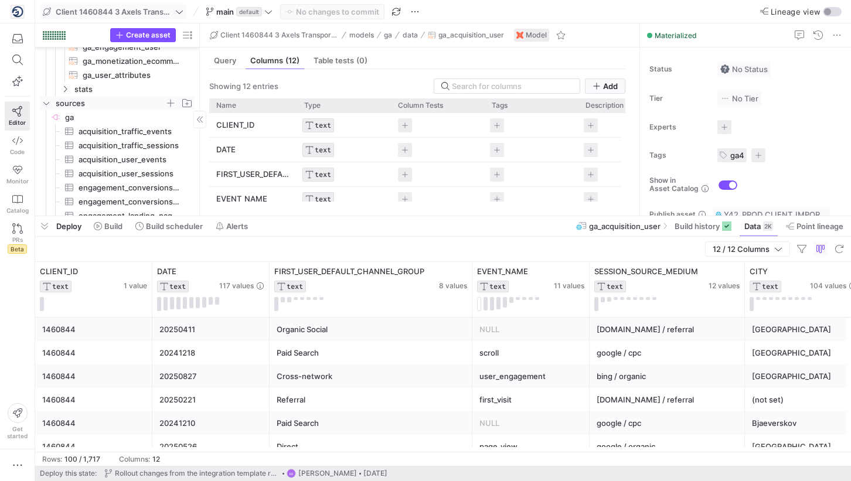
click at [47, 106] on icon "Press SPACE to select this row." at bounding box center [46, 103] width 8 height 7
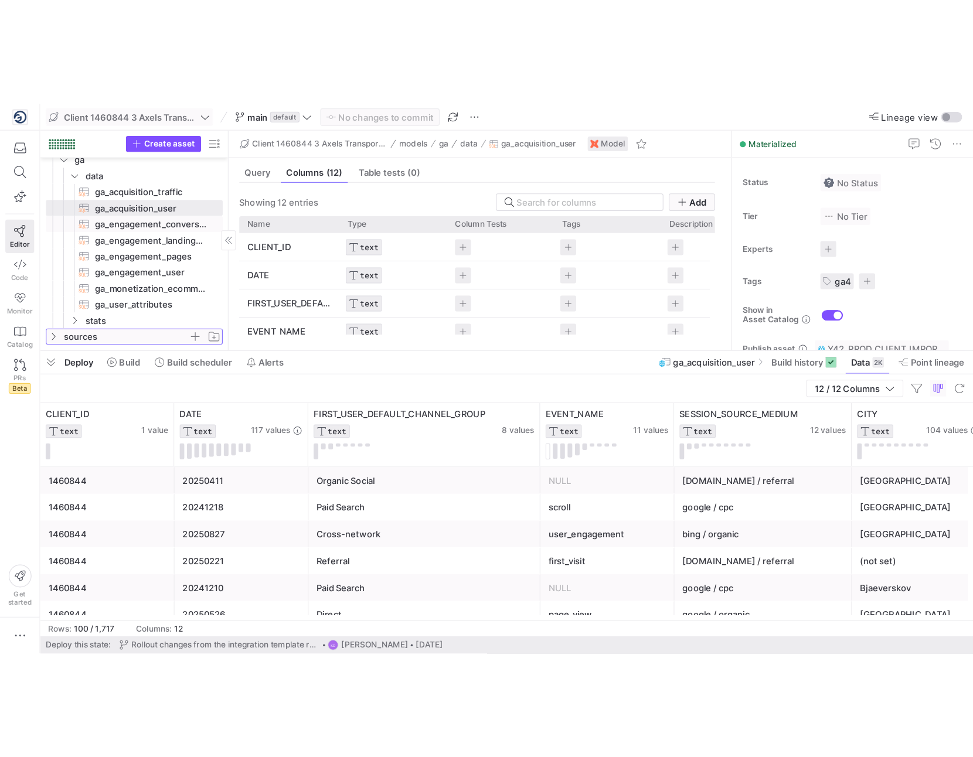
scroll to position [0, 0]
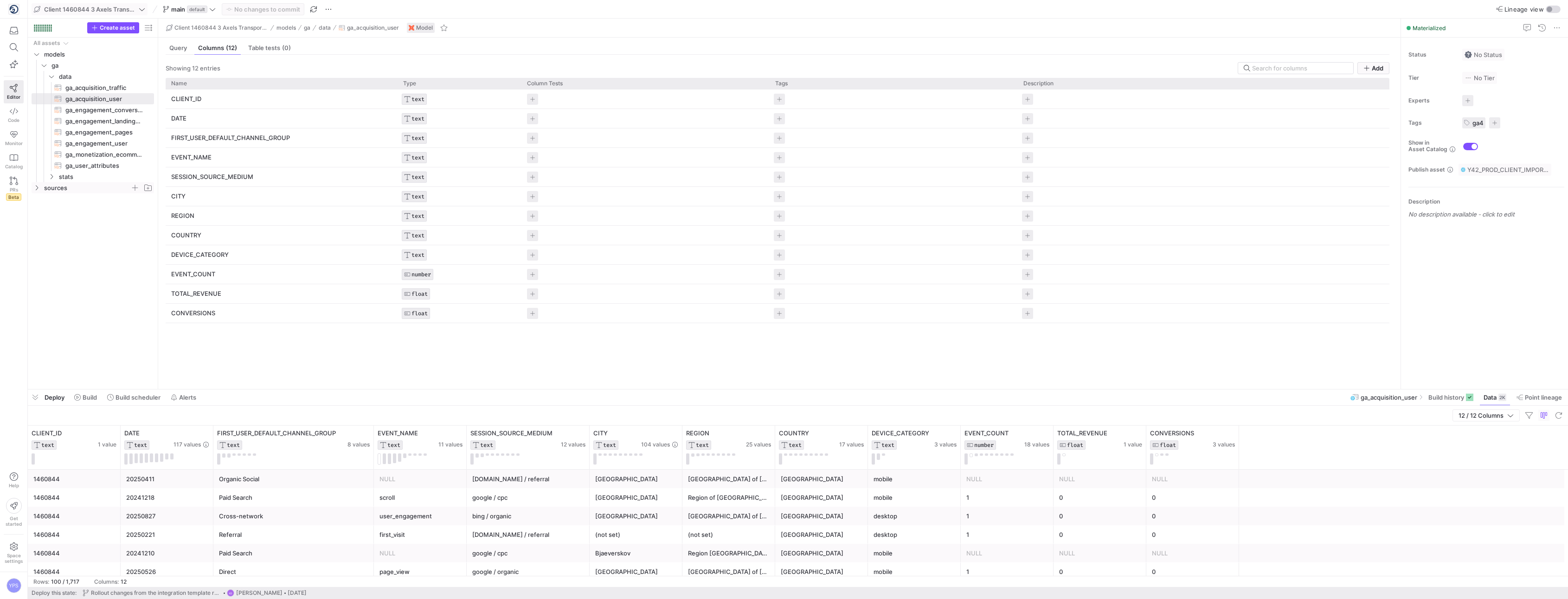
click at [143, 10] on icon at bounding box center [142, 9] width 6 height 6
type input "1490941"
click at [108, 54] on button "Client 1490941 FFS Entreprise ApS" at bounding box center [96, 48] width 103 height 15
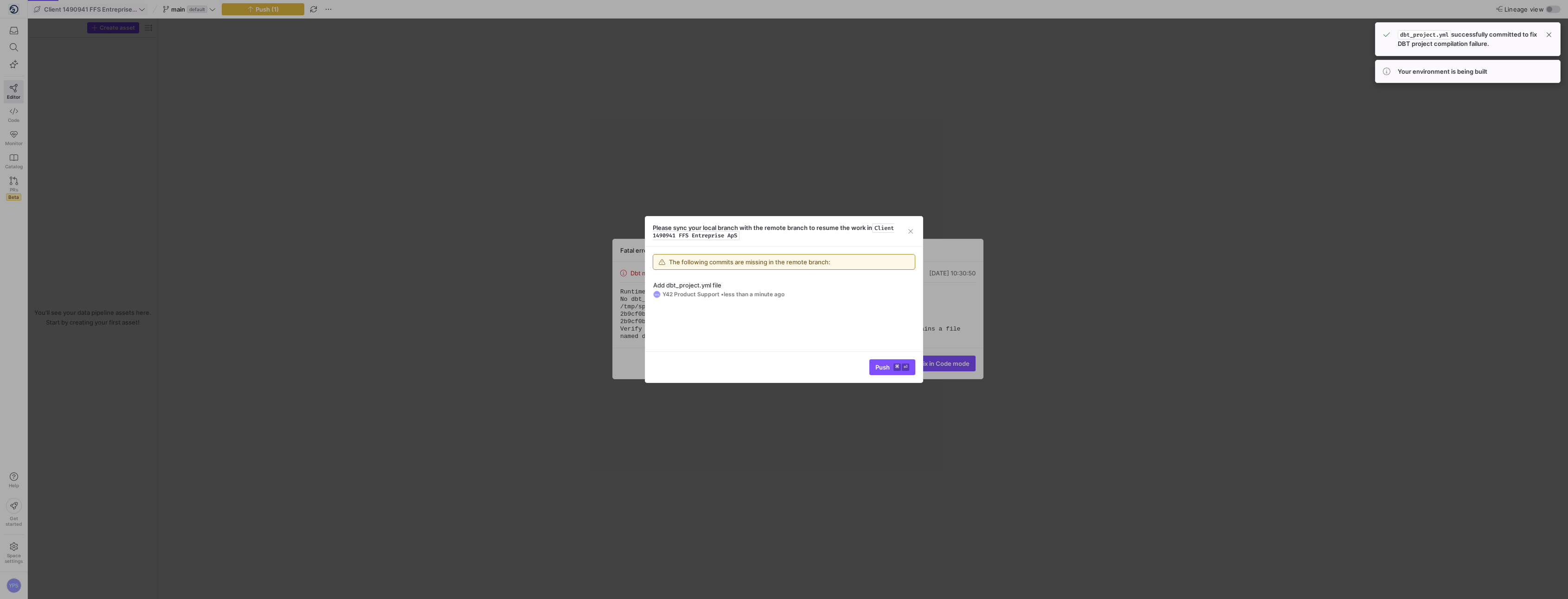
click at [673, 233] on div "Please sync your local branch with the remote branch to resume the work in Clie…" at bounding box center [784, 232] width 278 height 30
click at [673, 233] on span "button" at bounding box center [911, 232] width 9 height 9
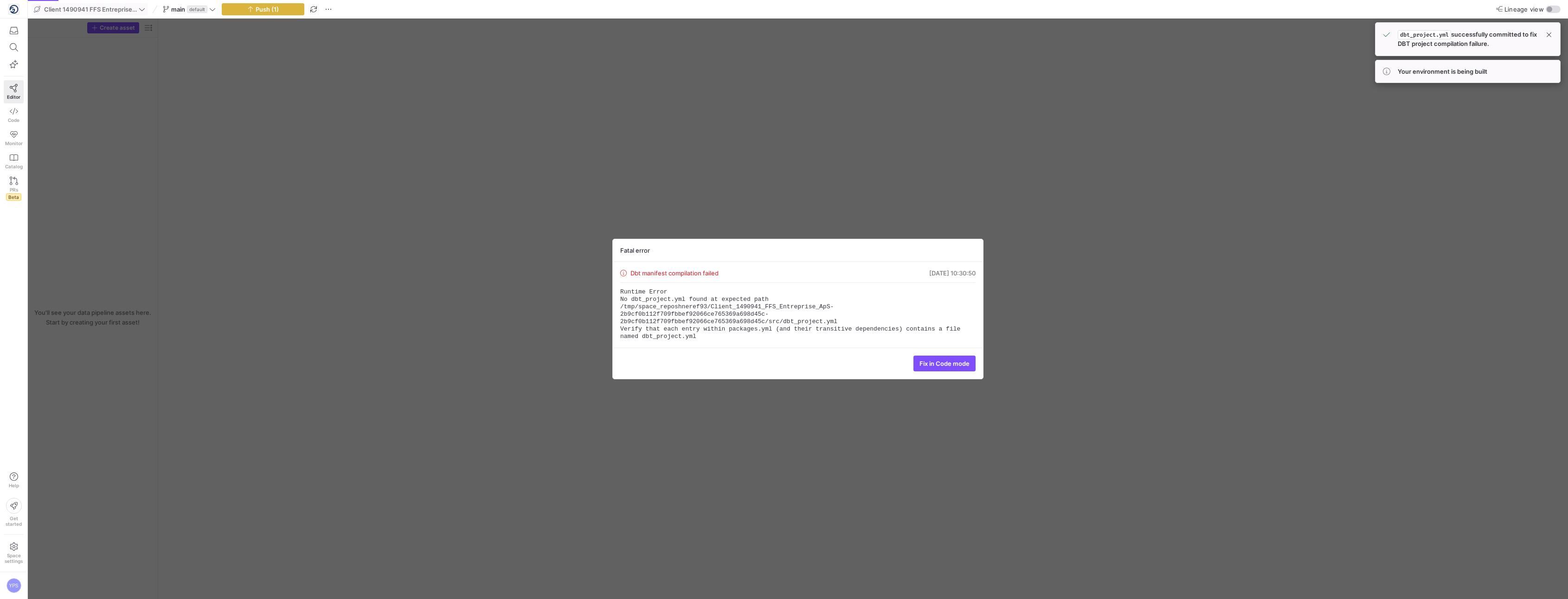
click at [140, 13] on span at bounding box center [89, 9] width 115 height 11
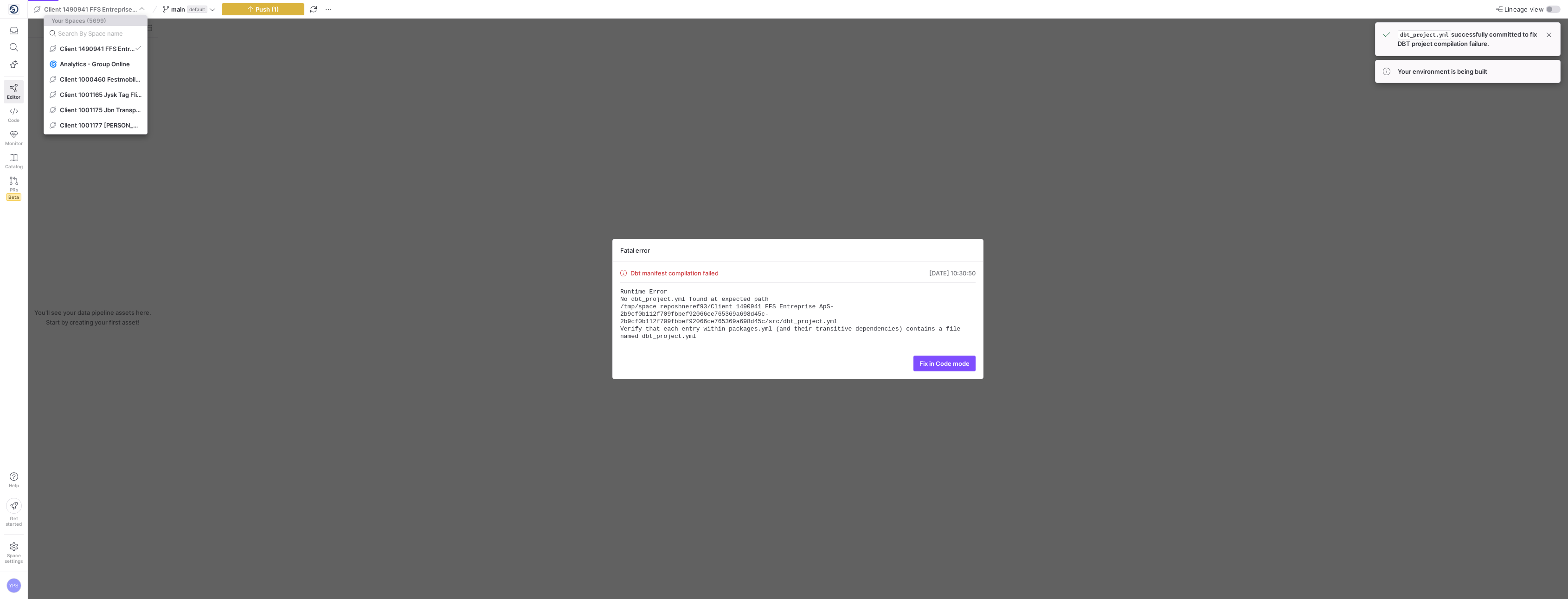
click at [229, 92] on div at bounding box center [784, 299] width 1568 height 599
